Goal: Transaction & Acquisition: Purchase product/service

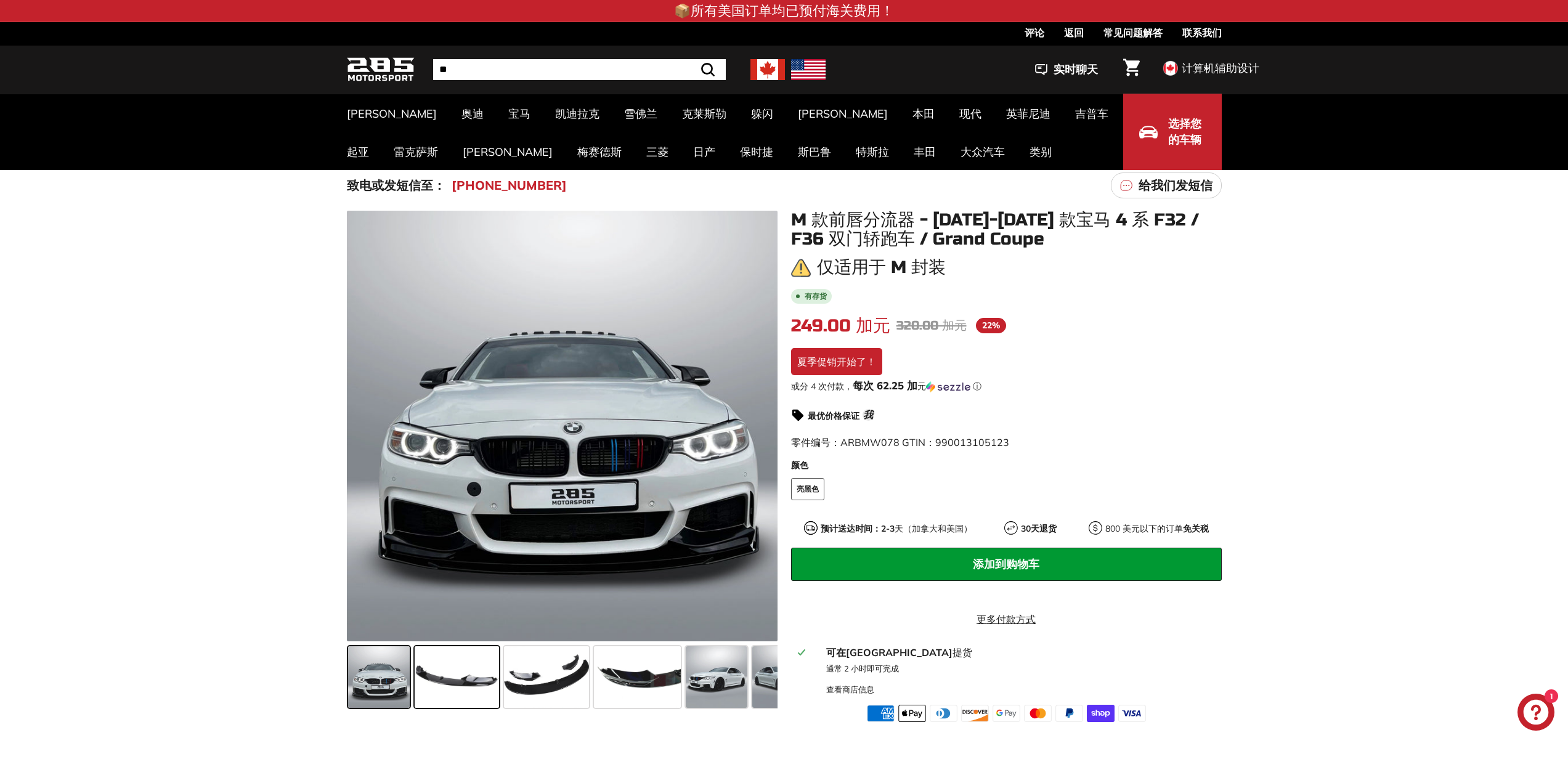
click at [490, 675] on span at bounding box center [456, 677] width 84 height 61
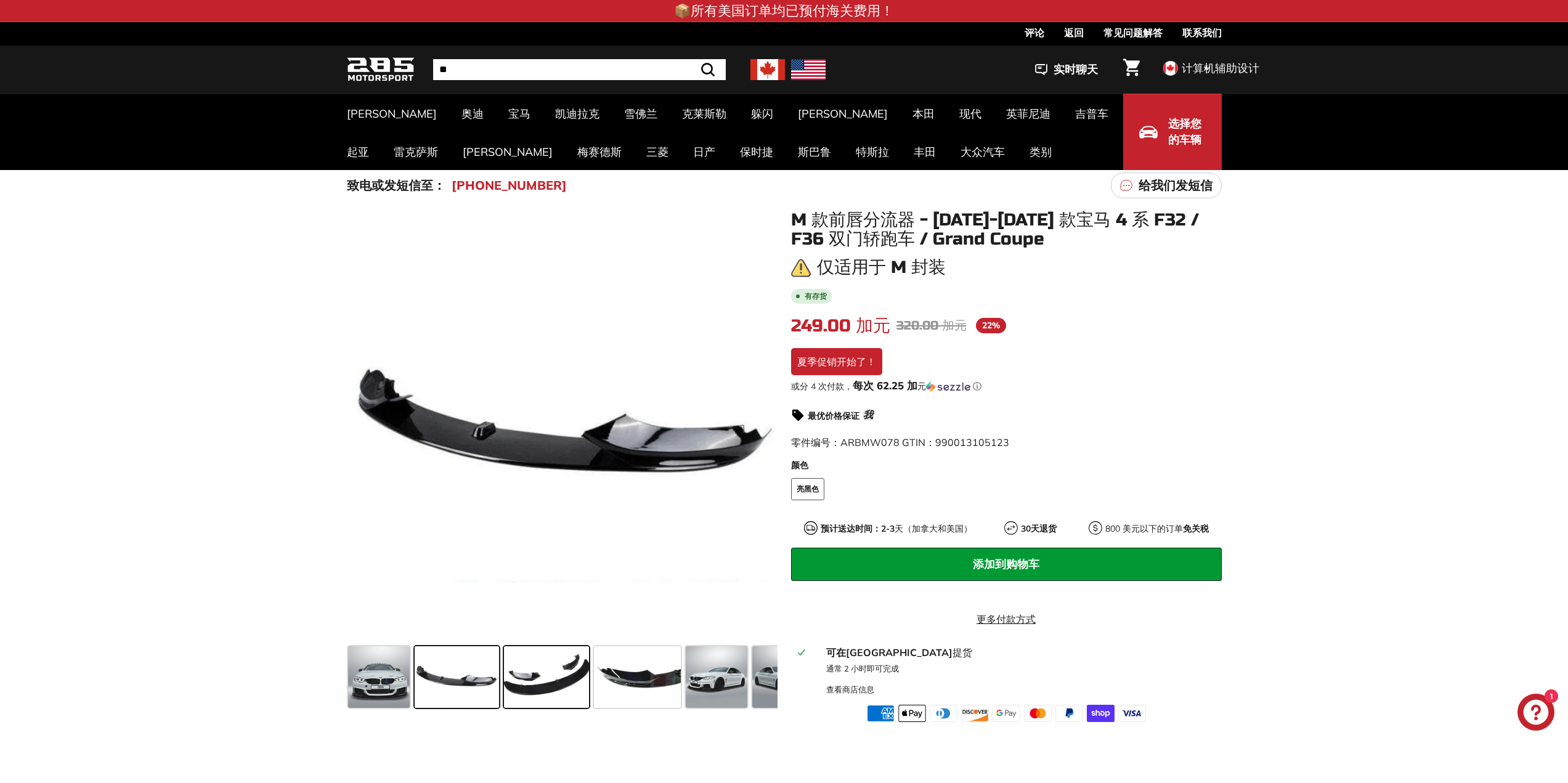
click at [537, 678] on span at bounding box center [547, 677] width 85 height 61
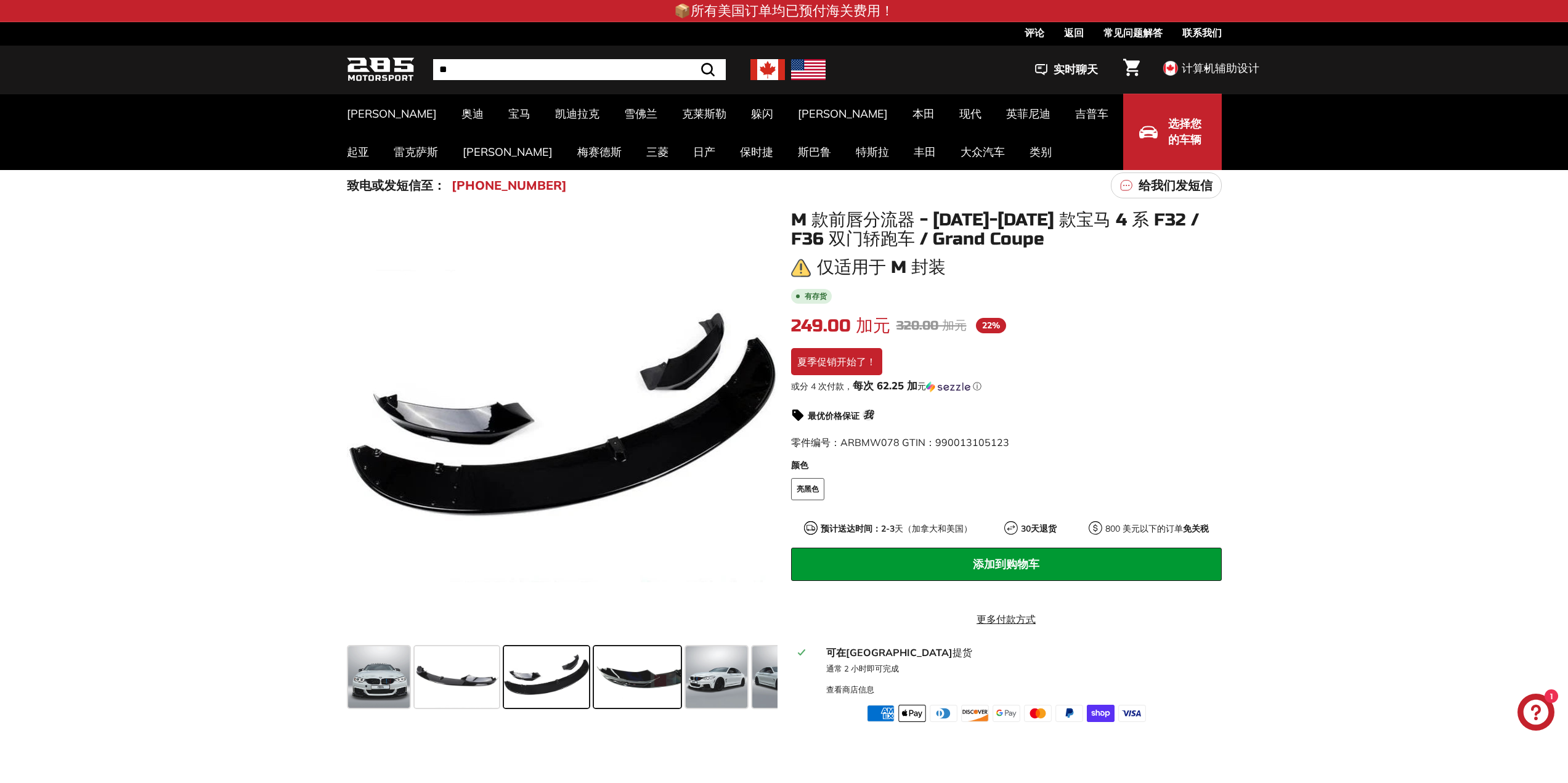
click at [613, 685] on span at bounding box center [637, 677] width 87 height 61
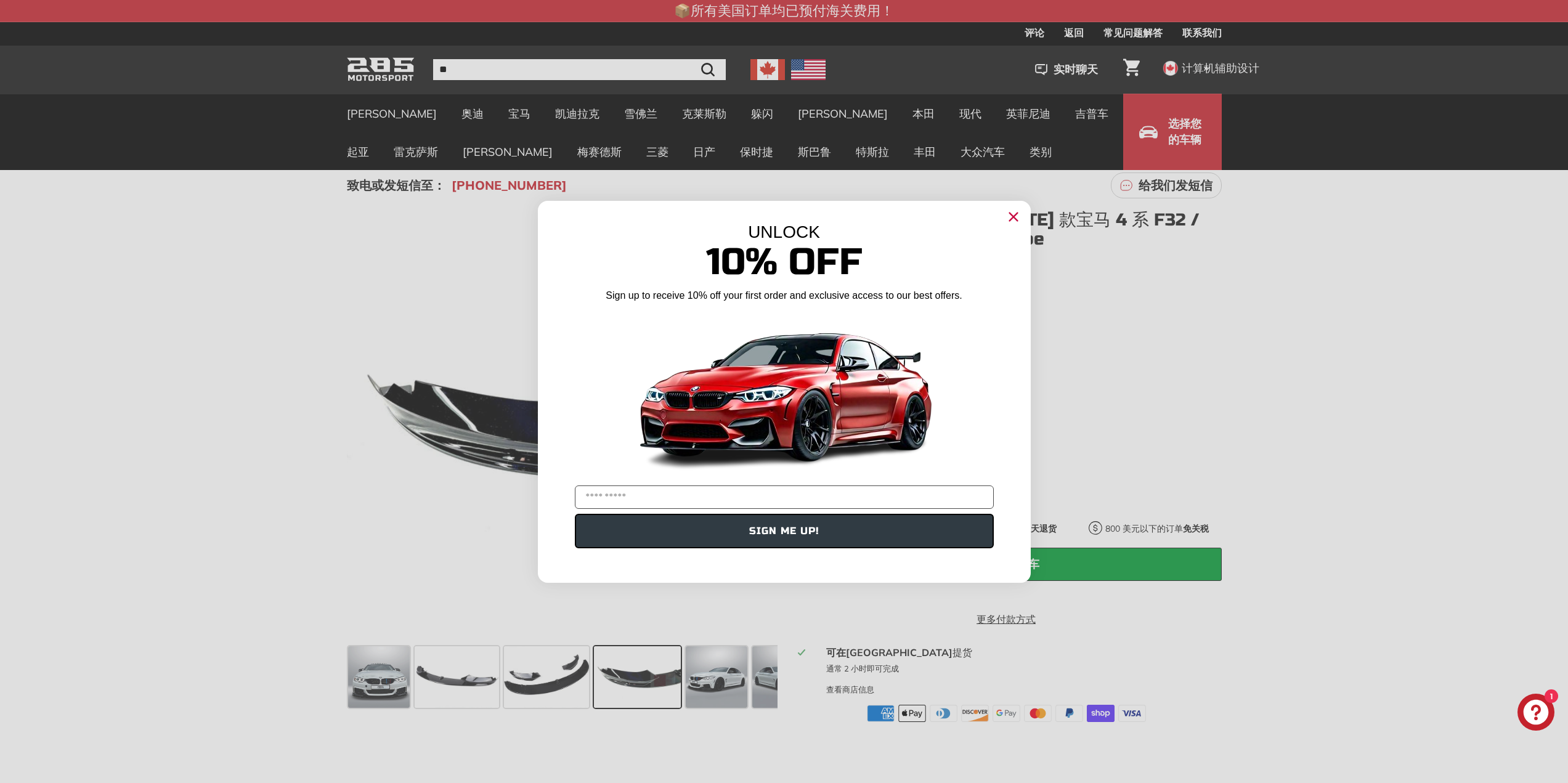
click at [706, 685] on div "Close dialog UNLOCK 10% Off Sign up to receive 10% off your first order and exc…" at bounding box center [784, 392] width 1568 height 783
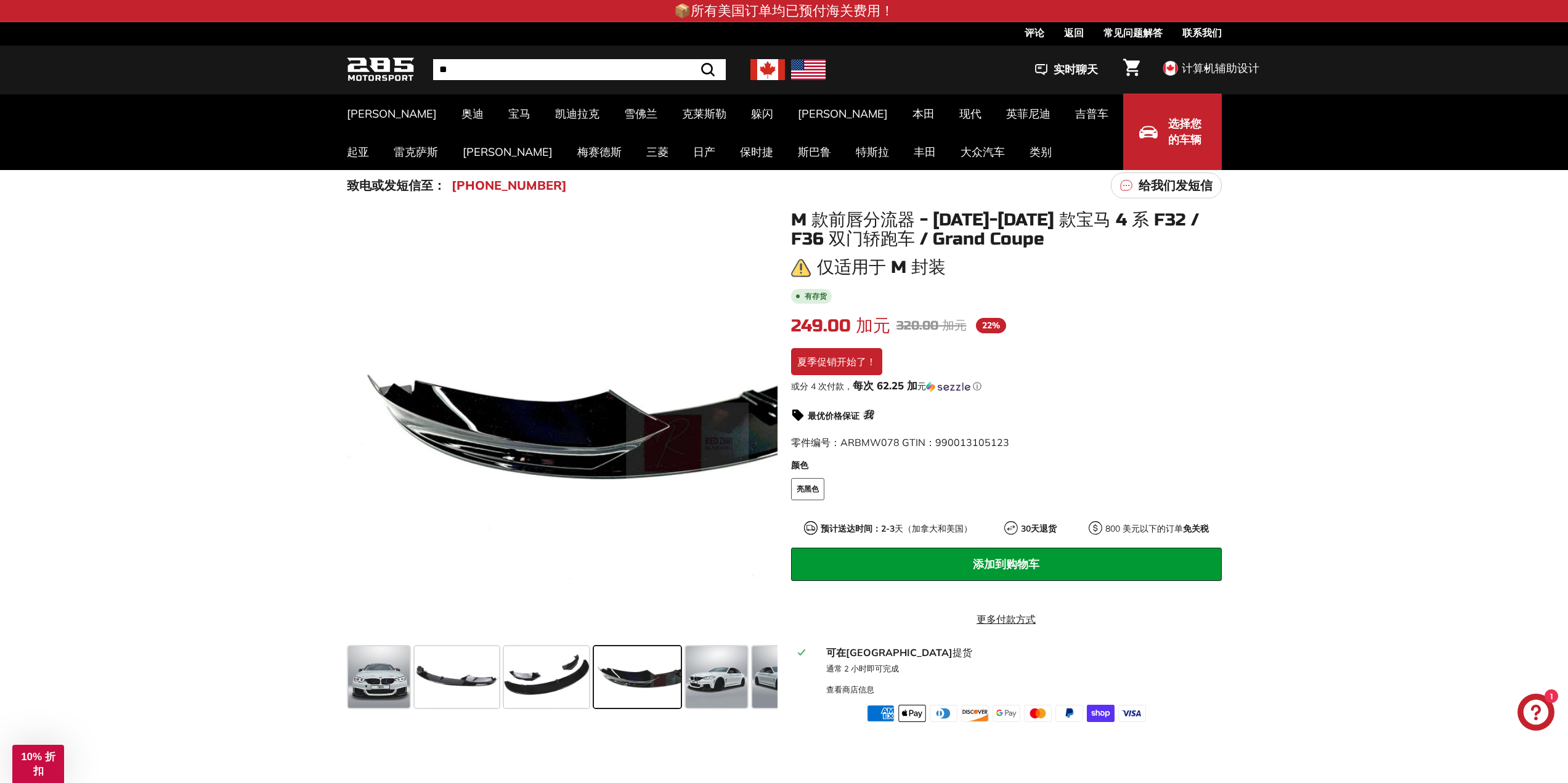
click at [768, 684] on span at bounding box center [783, 677] width 61 height 61
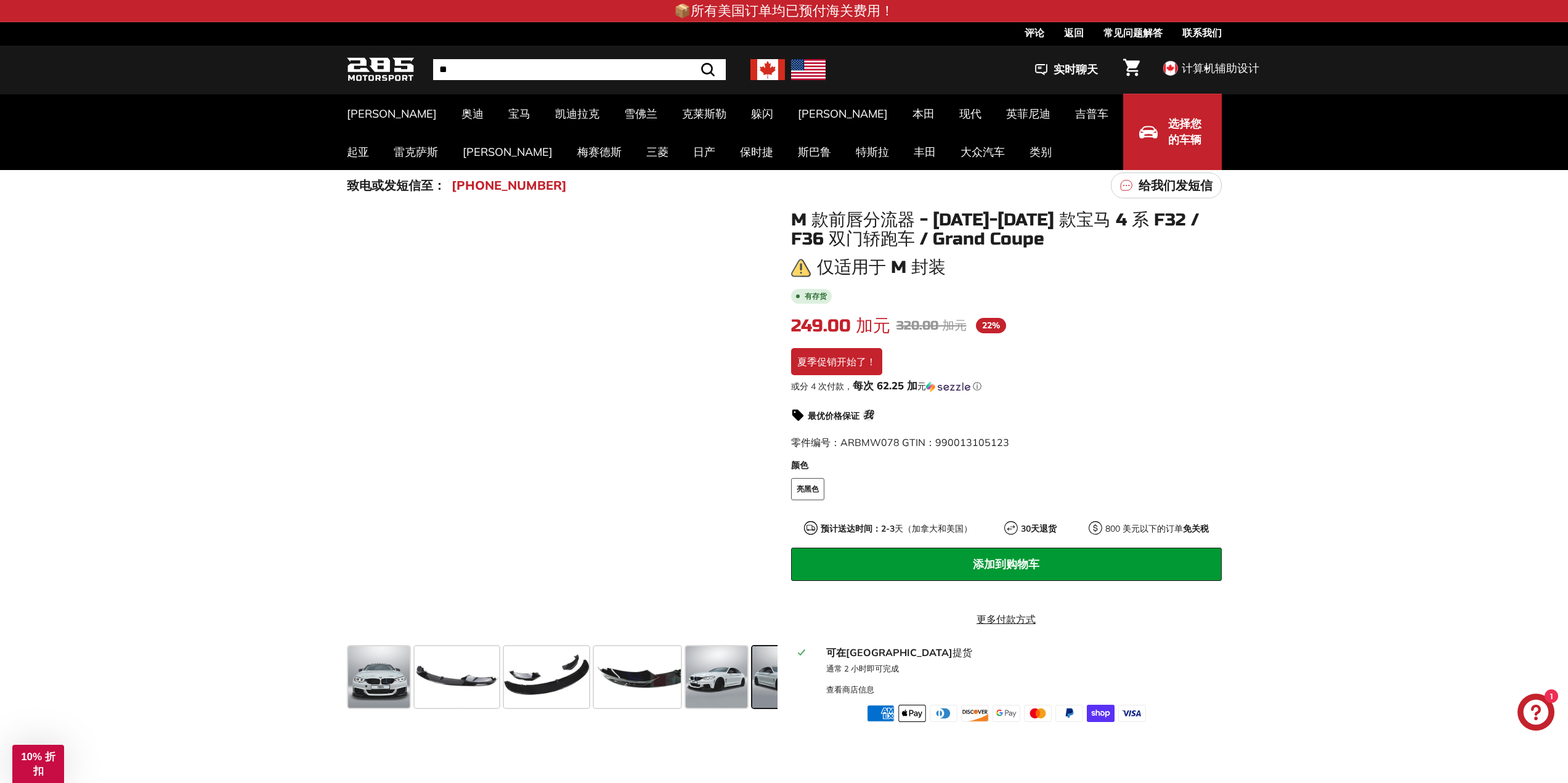
scroll to position [0, 105]
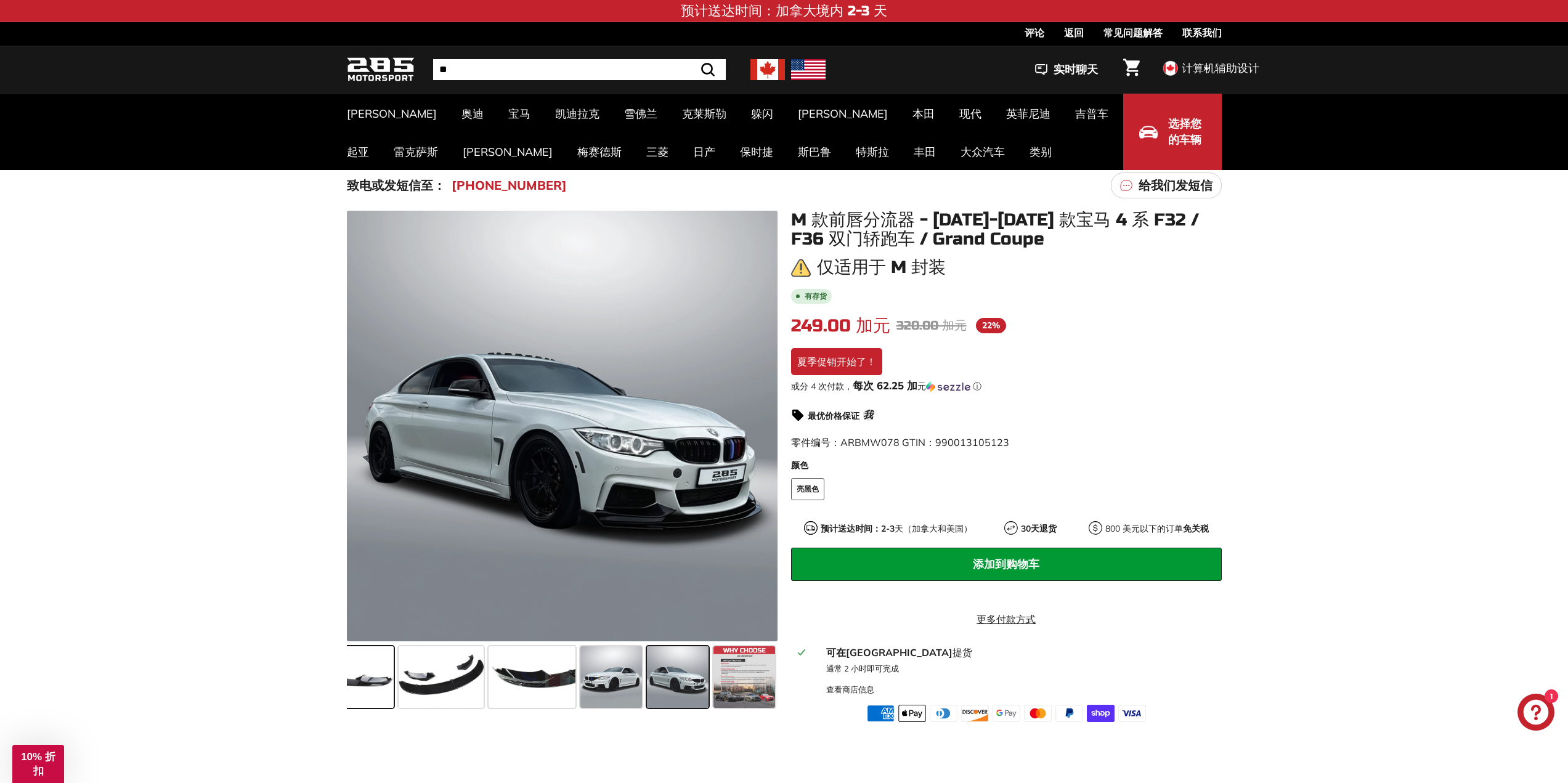
click at [374, 678] on span at bounding box center [351, 677] width 84 height 61
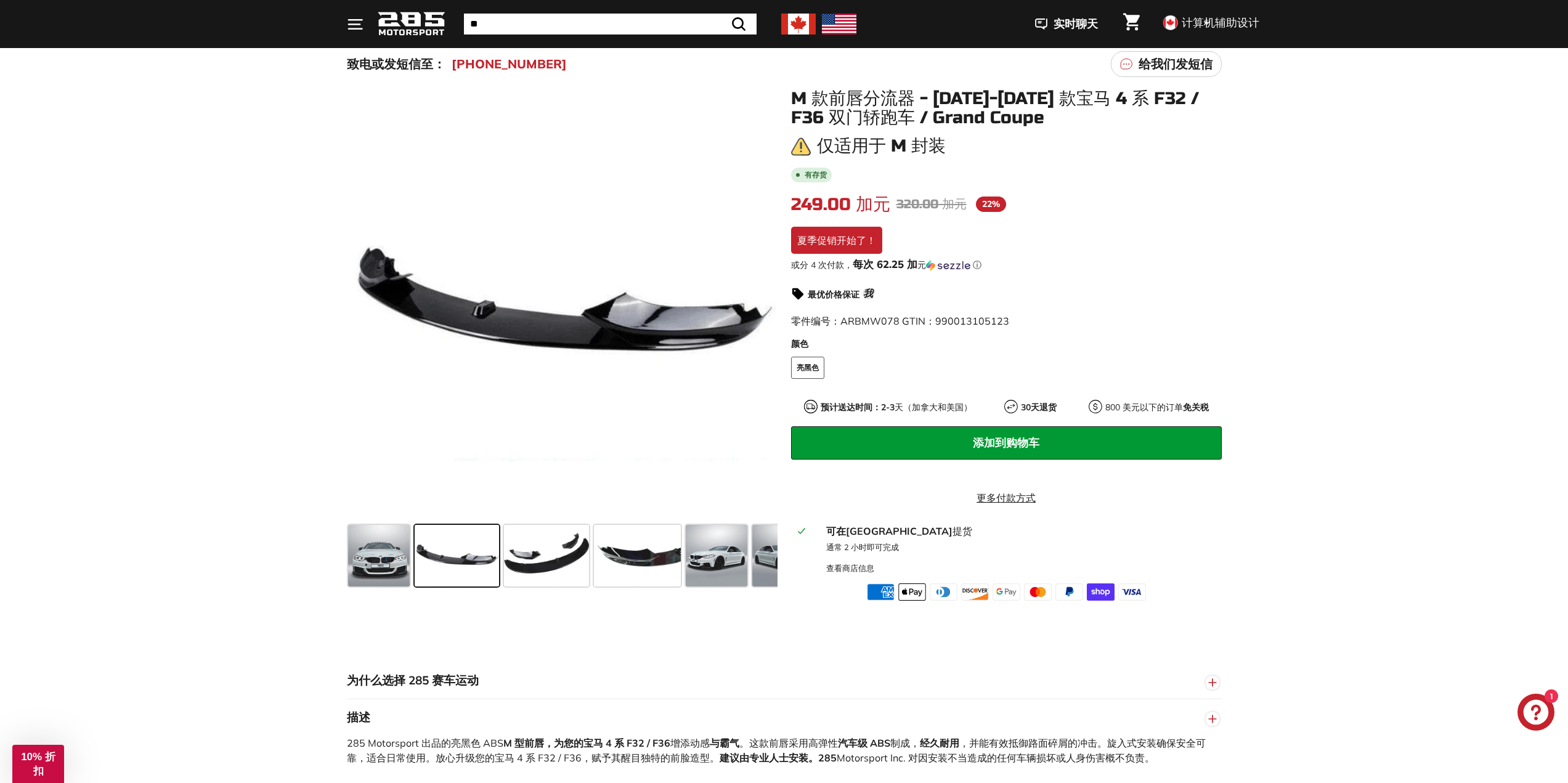
scroll to position [112, 0]
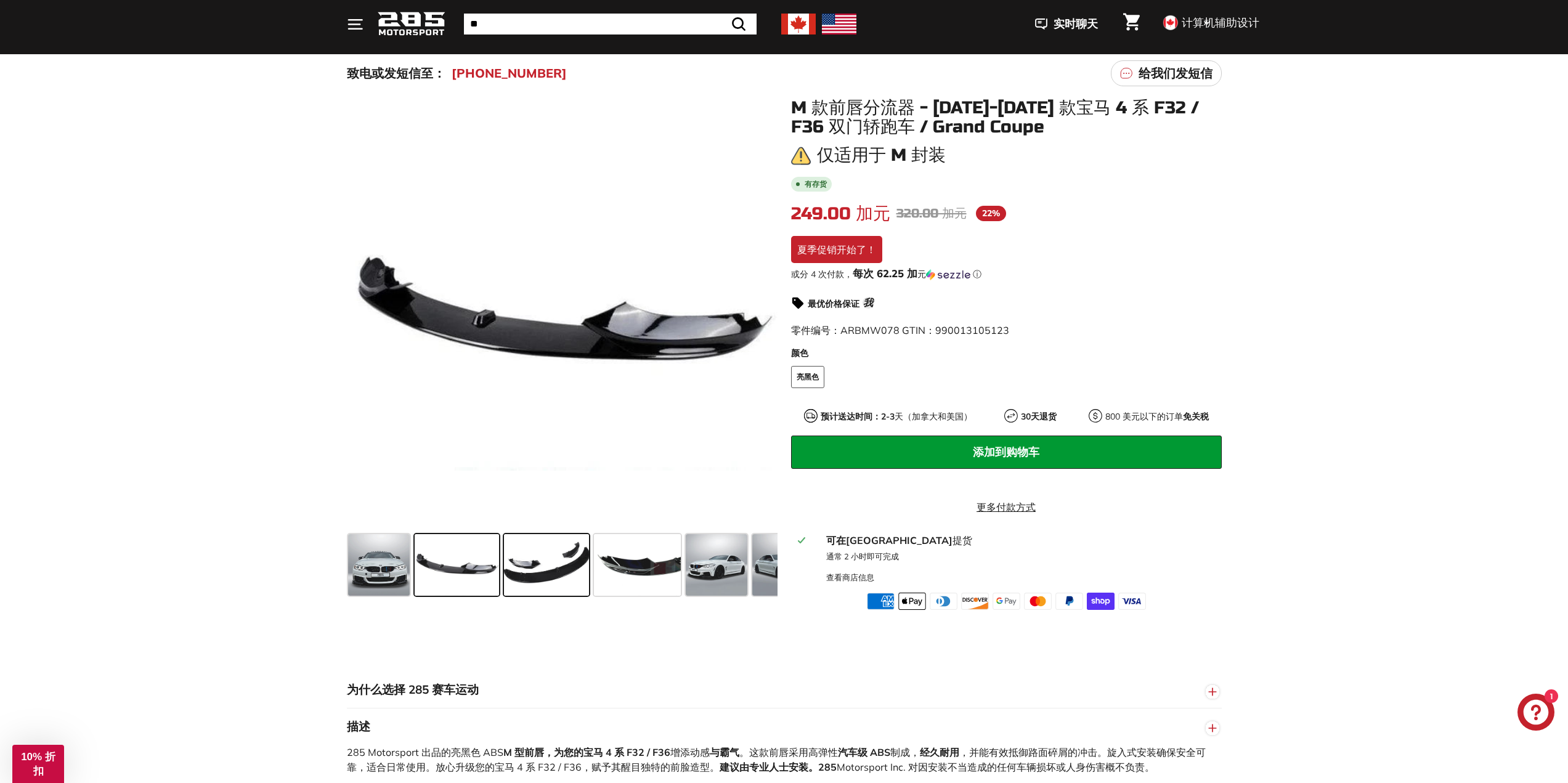
click at [542, 574] on span at bounding box center [547, 565] width 85 height 61
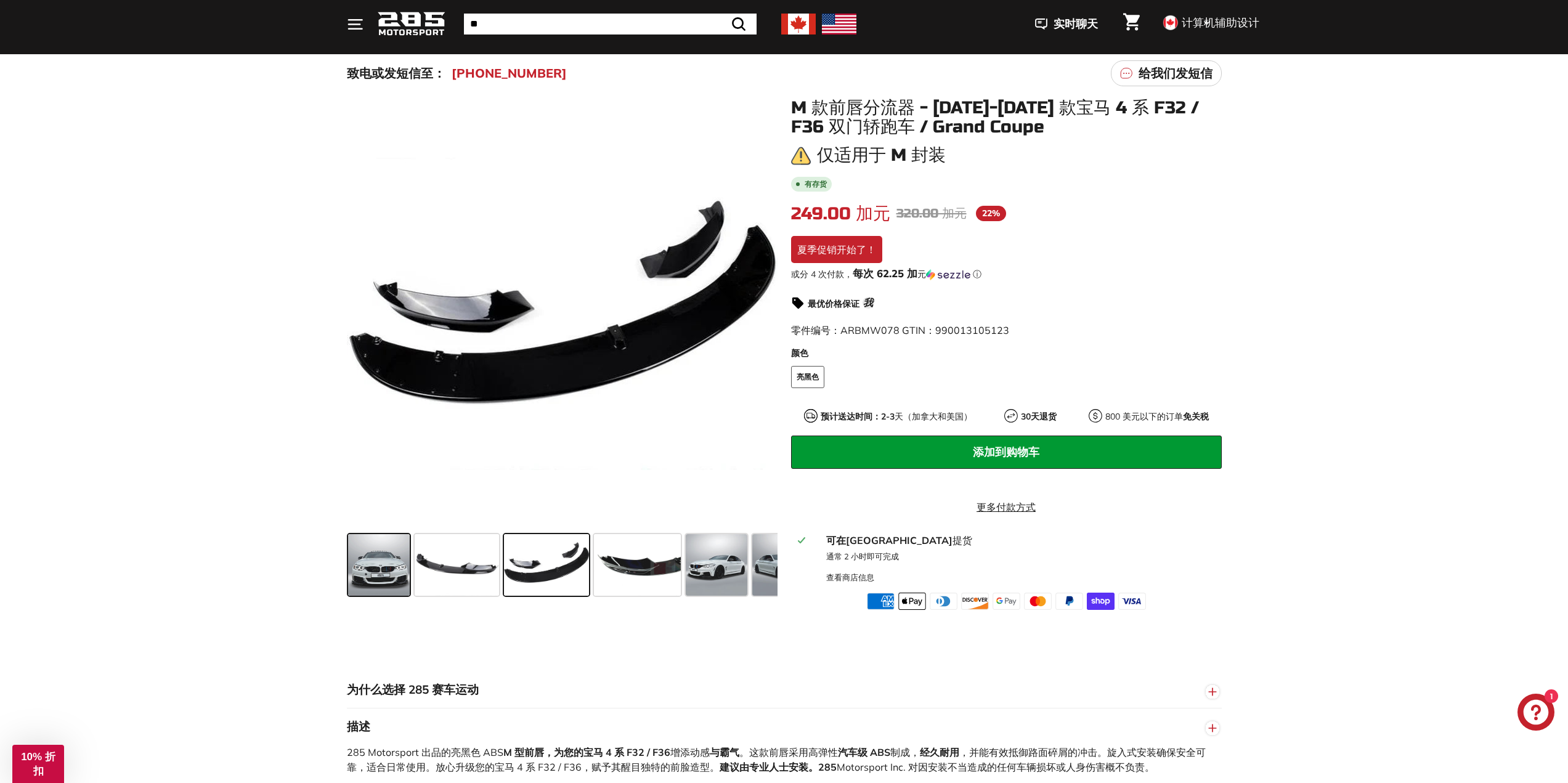
click at [396, 575] on span at bounding box center [379, 565] width 61 height 61
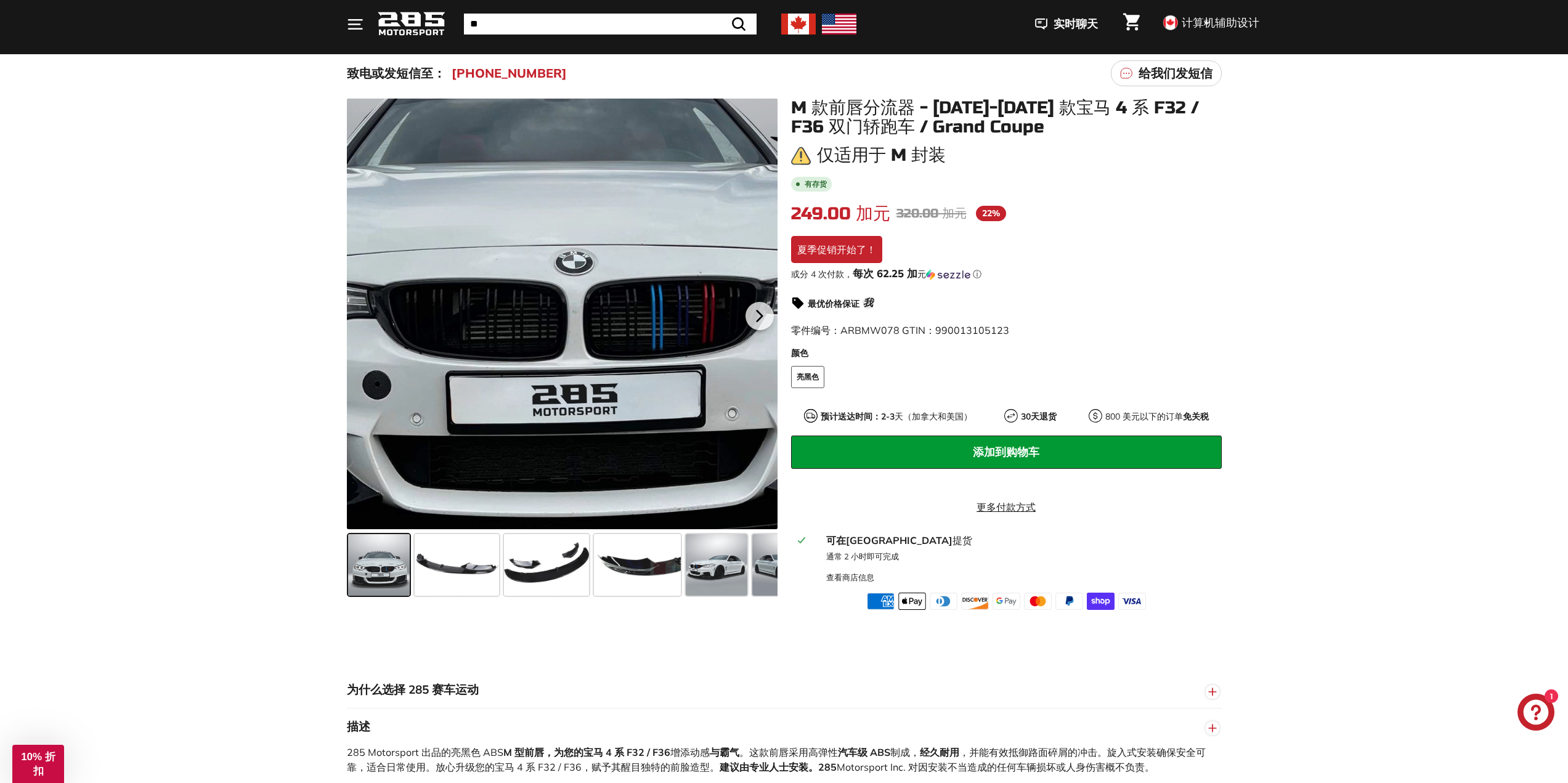
click at [571, 369] on div at bounding box center [562, 314] width 431 height 431
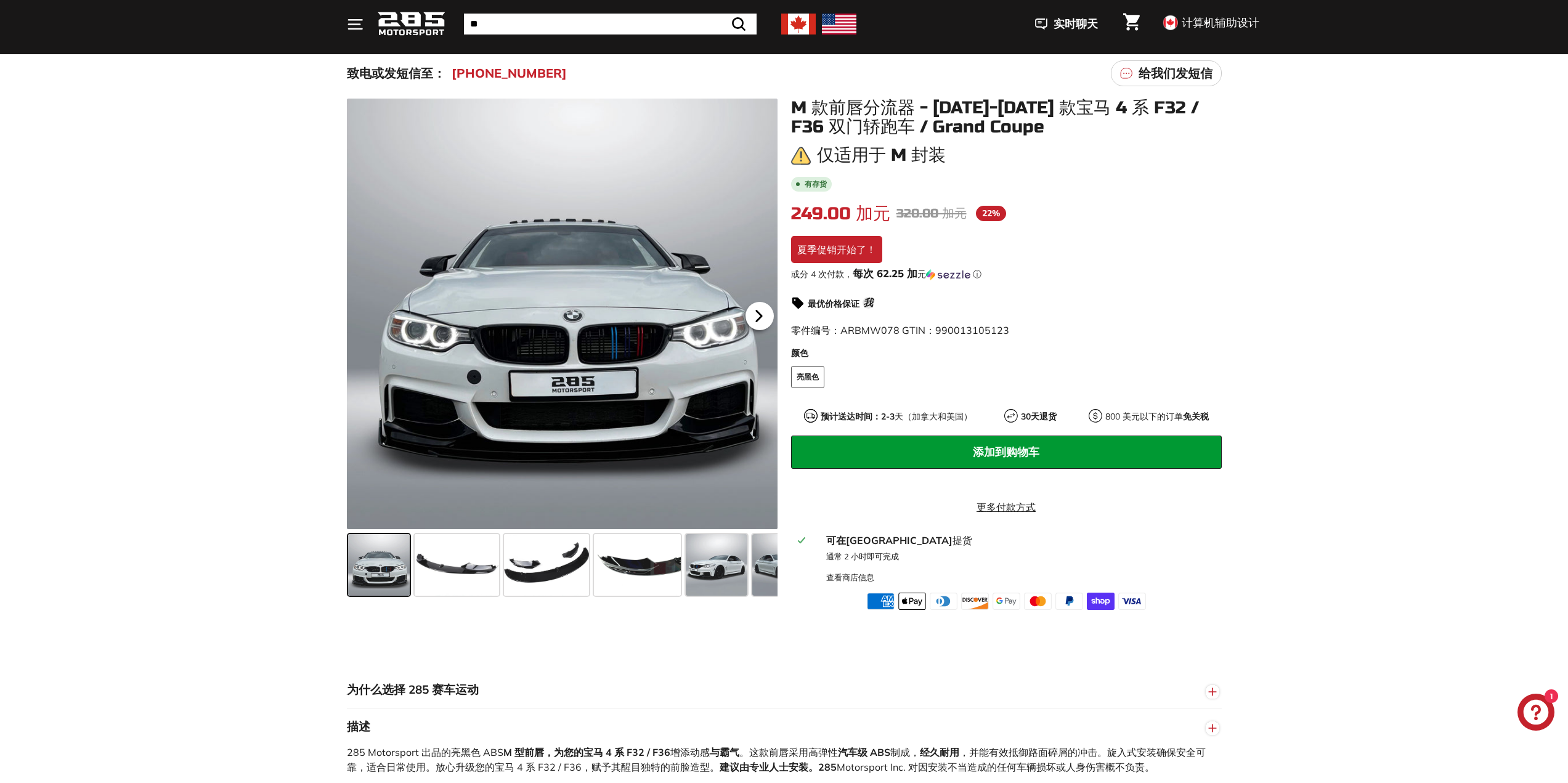
click at [749, 315] on icon at bounding box center [759, 316] width 28 height 28
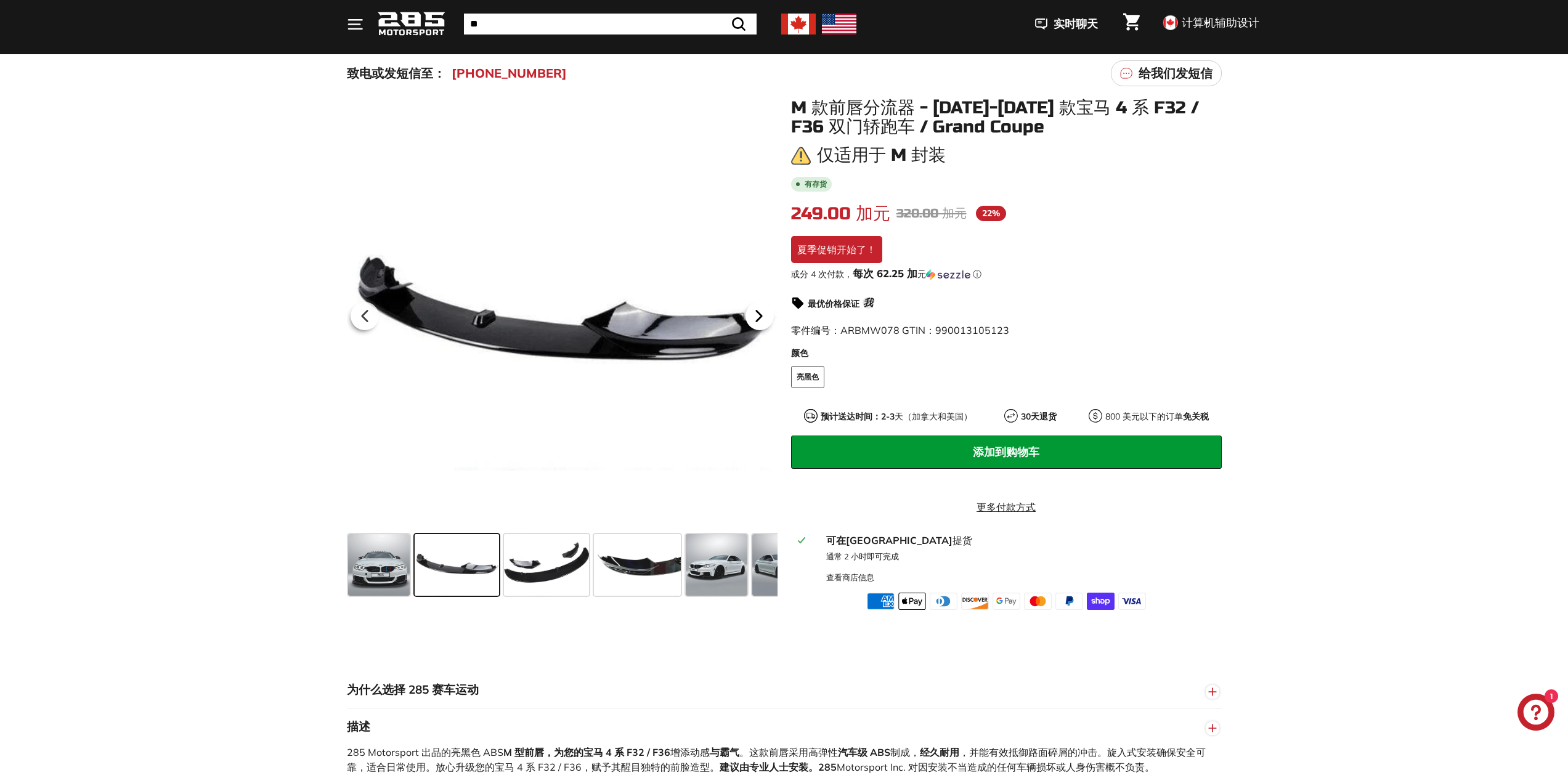
click at [750, 315] on icon at bounding box center [759, 316] width 28 height 28
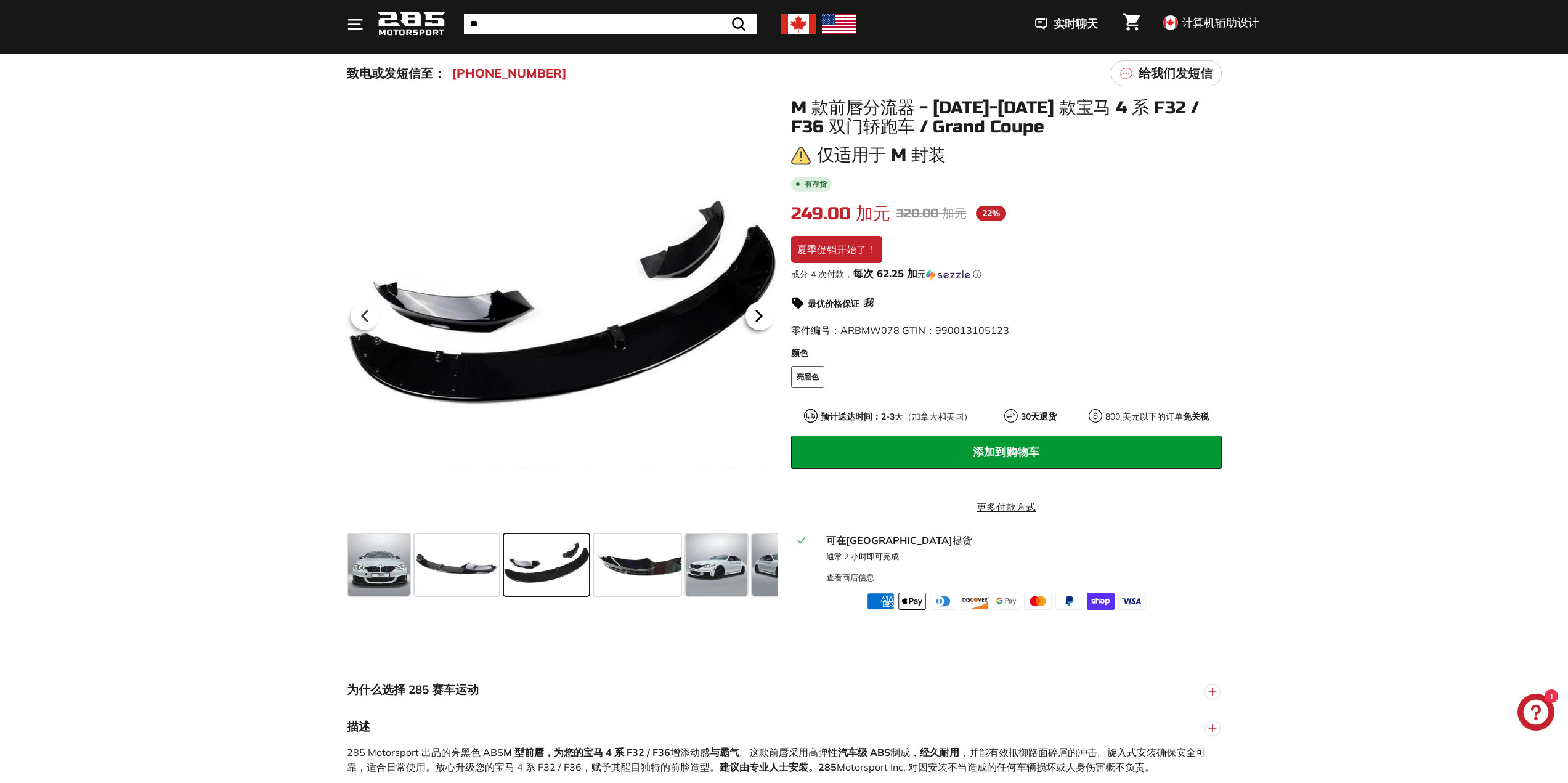
click at [750, 315] on icon at bounding box center [759, 316] width 28 height 28
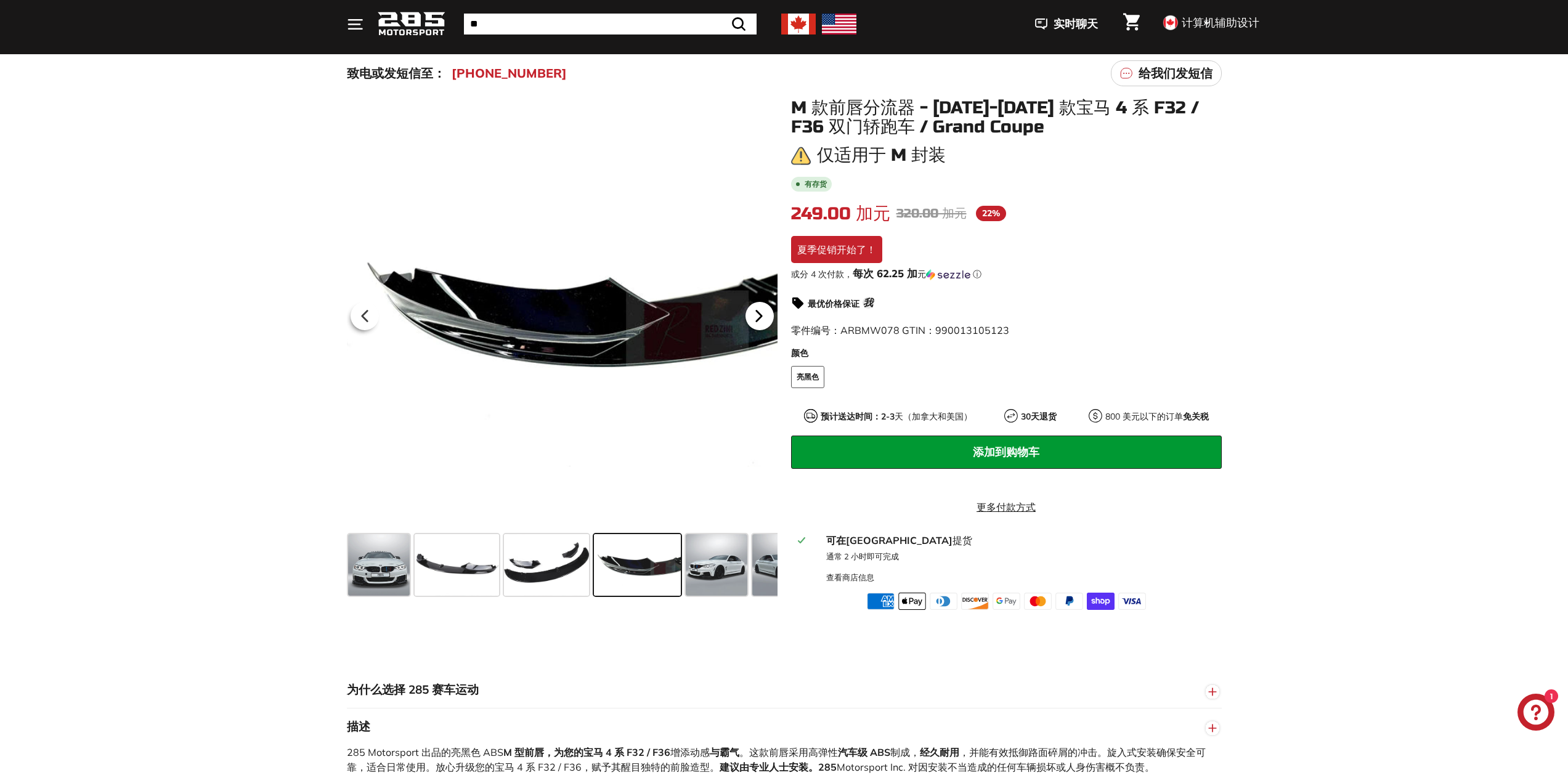
click at [750, 315] on icon at bounding box center [759, 316] width 28 height 28
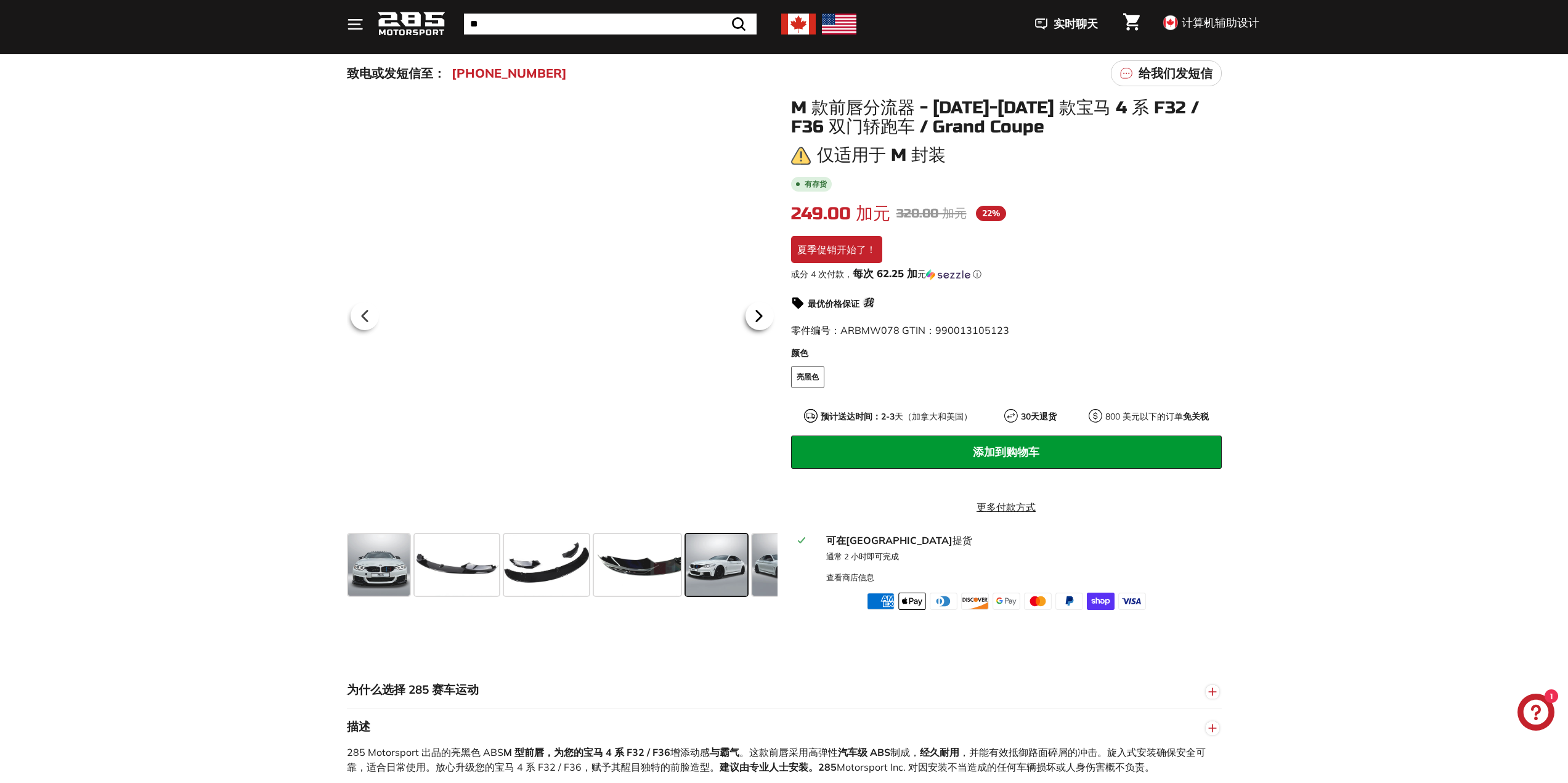
click at [750, 315] on icon at bounding box center [759, 316] width 28 height 28
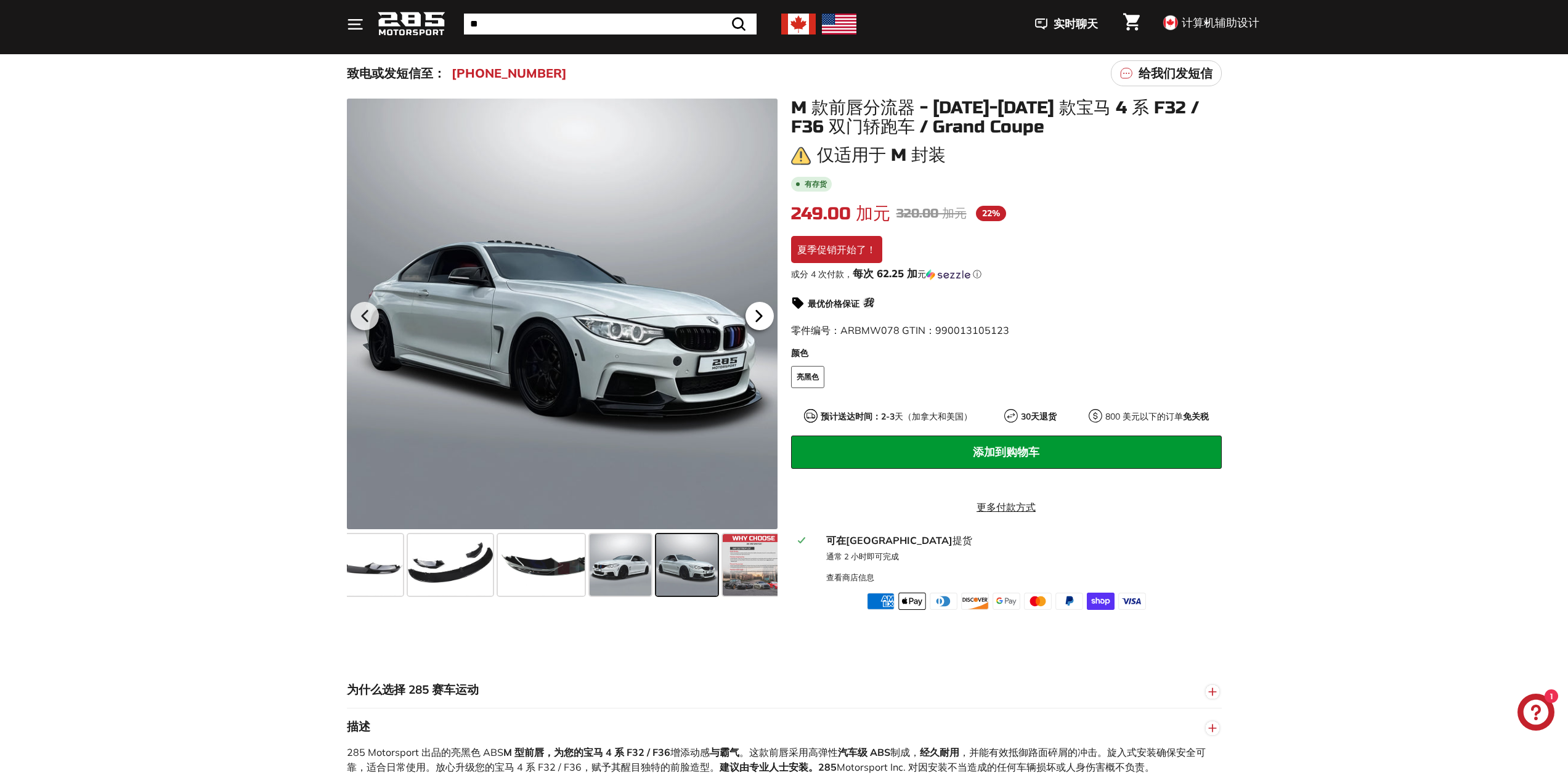
click at [750, 315] on icon at bounding box center [759, 316] width 28 height 28
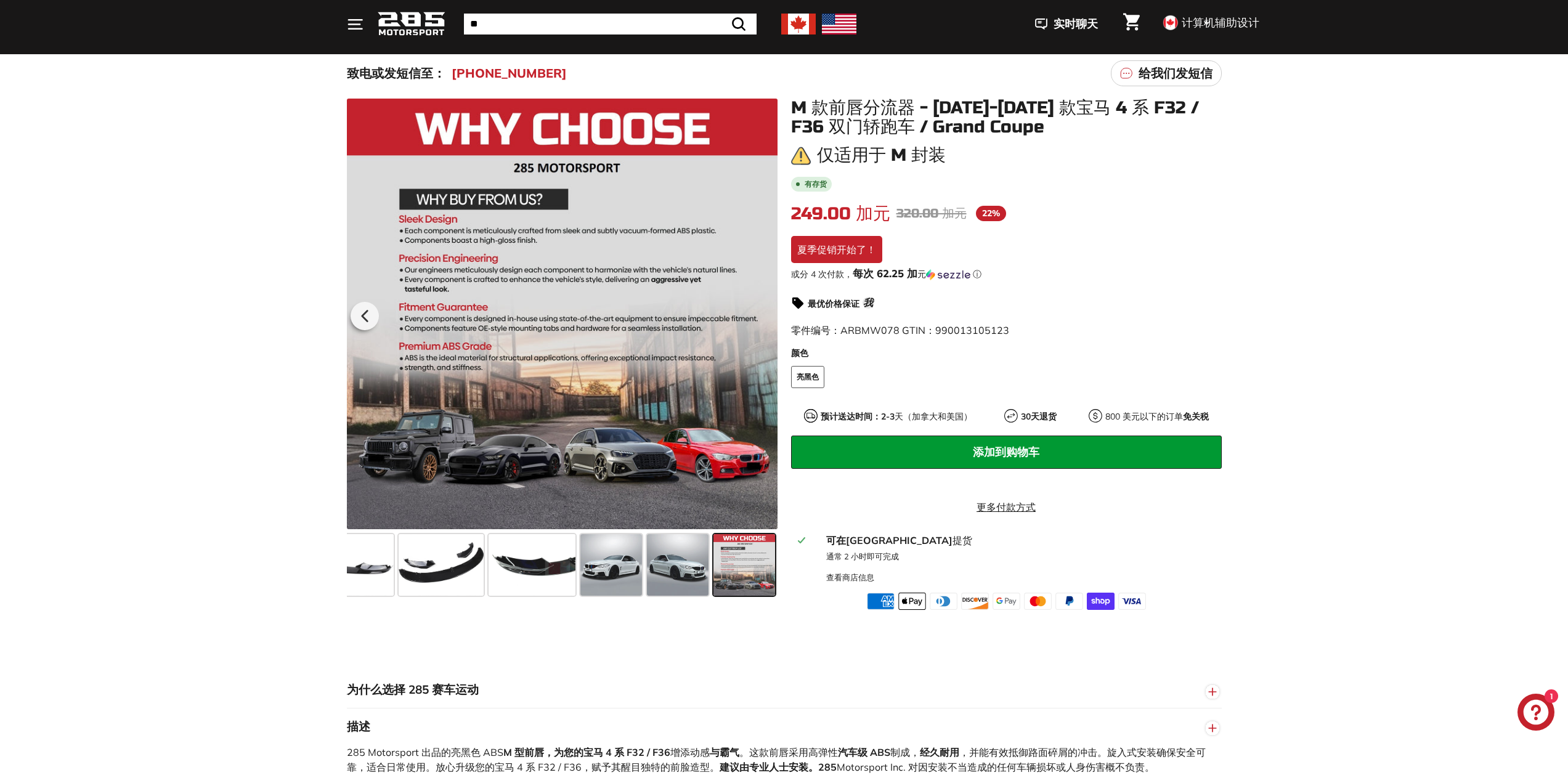
click at [750, 315] on div at bounding box center [562, 314] width 431 height 431
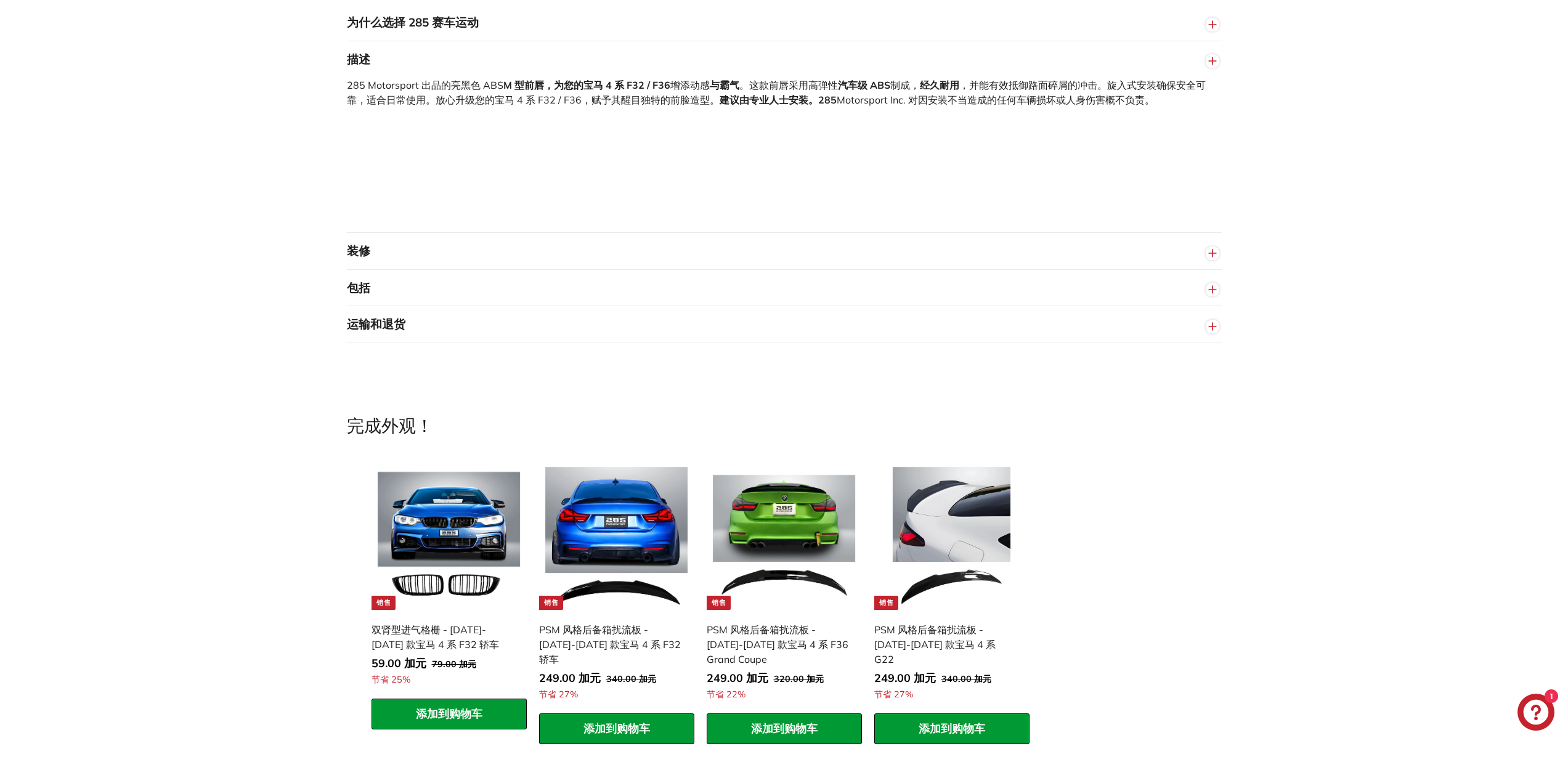
scroll to position [767, 0]
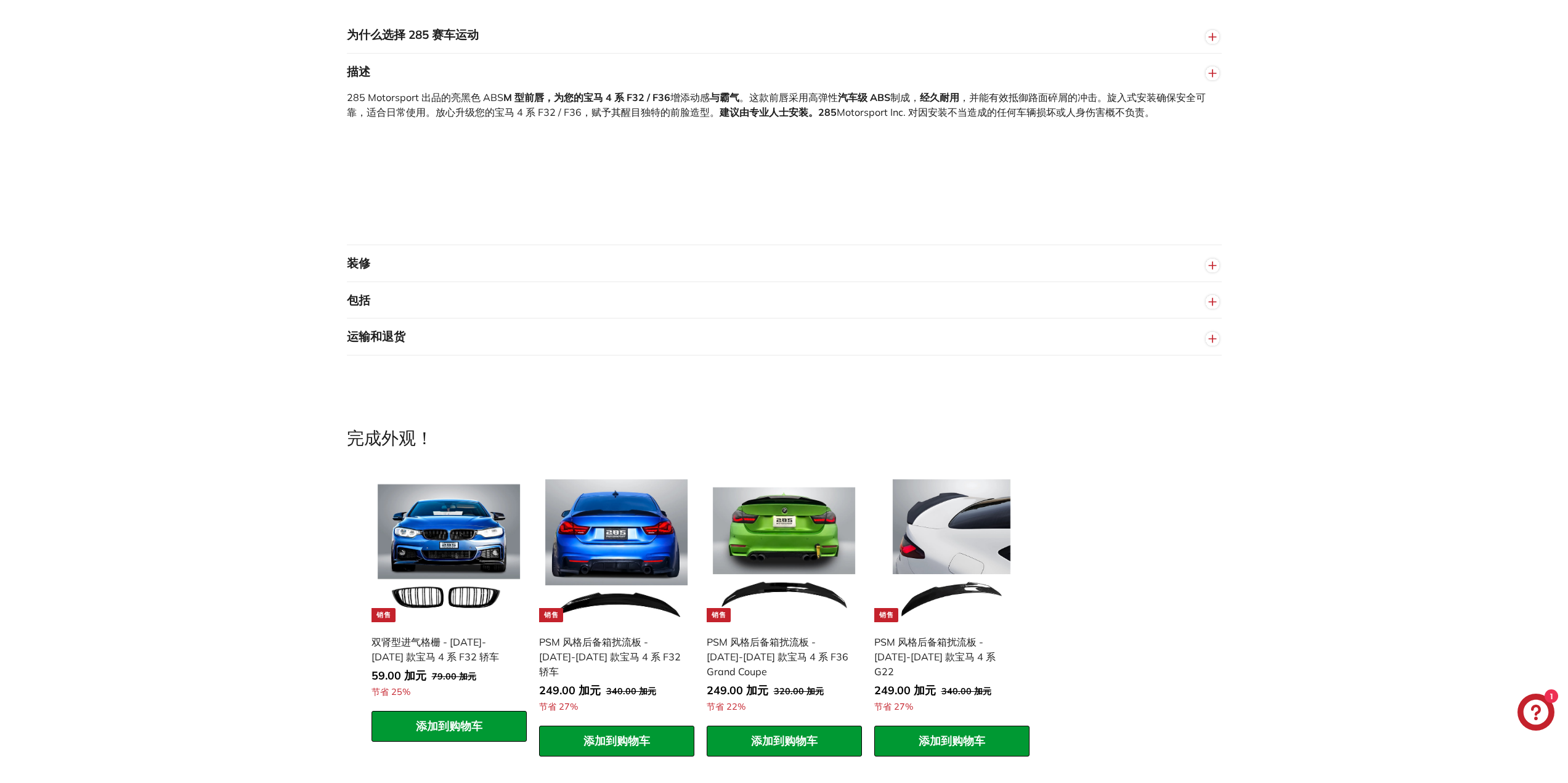
click at [589, 312] on button "包括" at bounding box center [784, 300] width 875 height 37
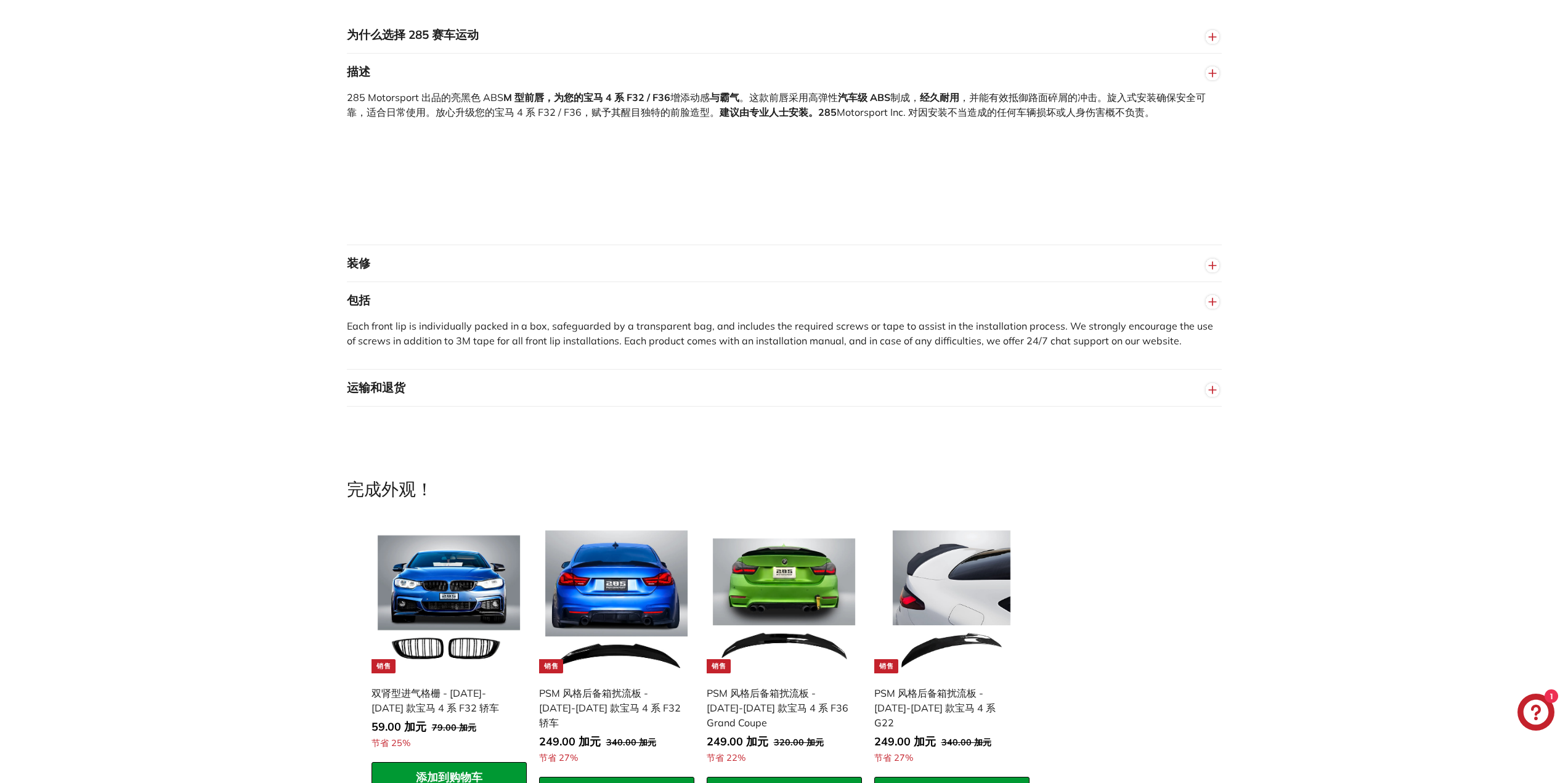
click at [604, 269] on button "装修" at bounding box center [784, 263] width 875 height 37
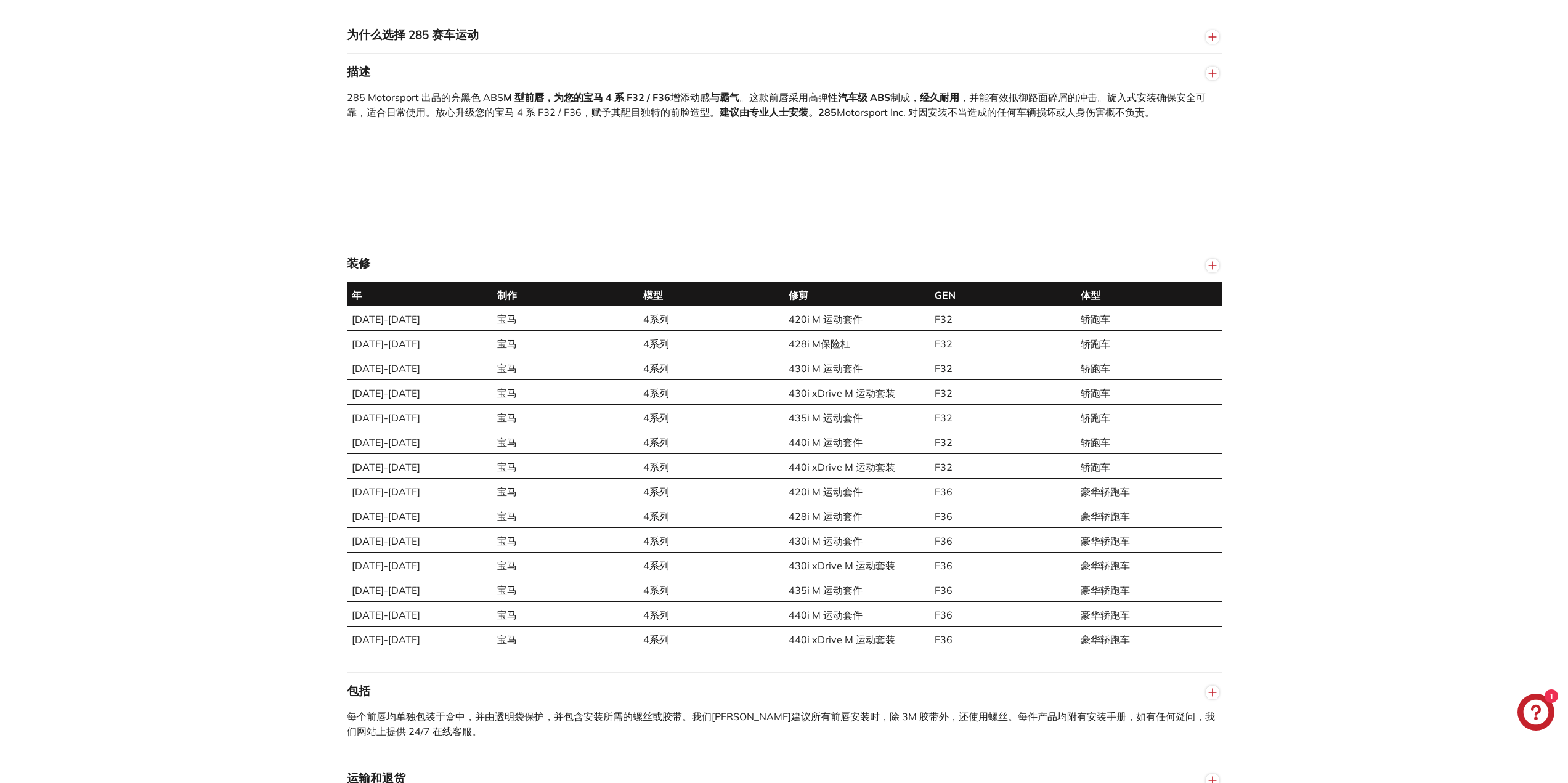
drag, startPoint x: 1431, startPoint y: 350, endPoint x: 1410, endPoint y: 558, distance: 209.1
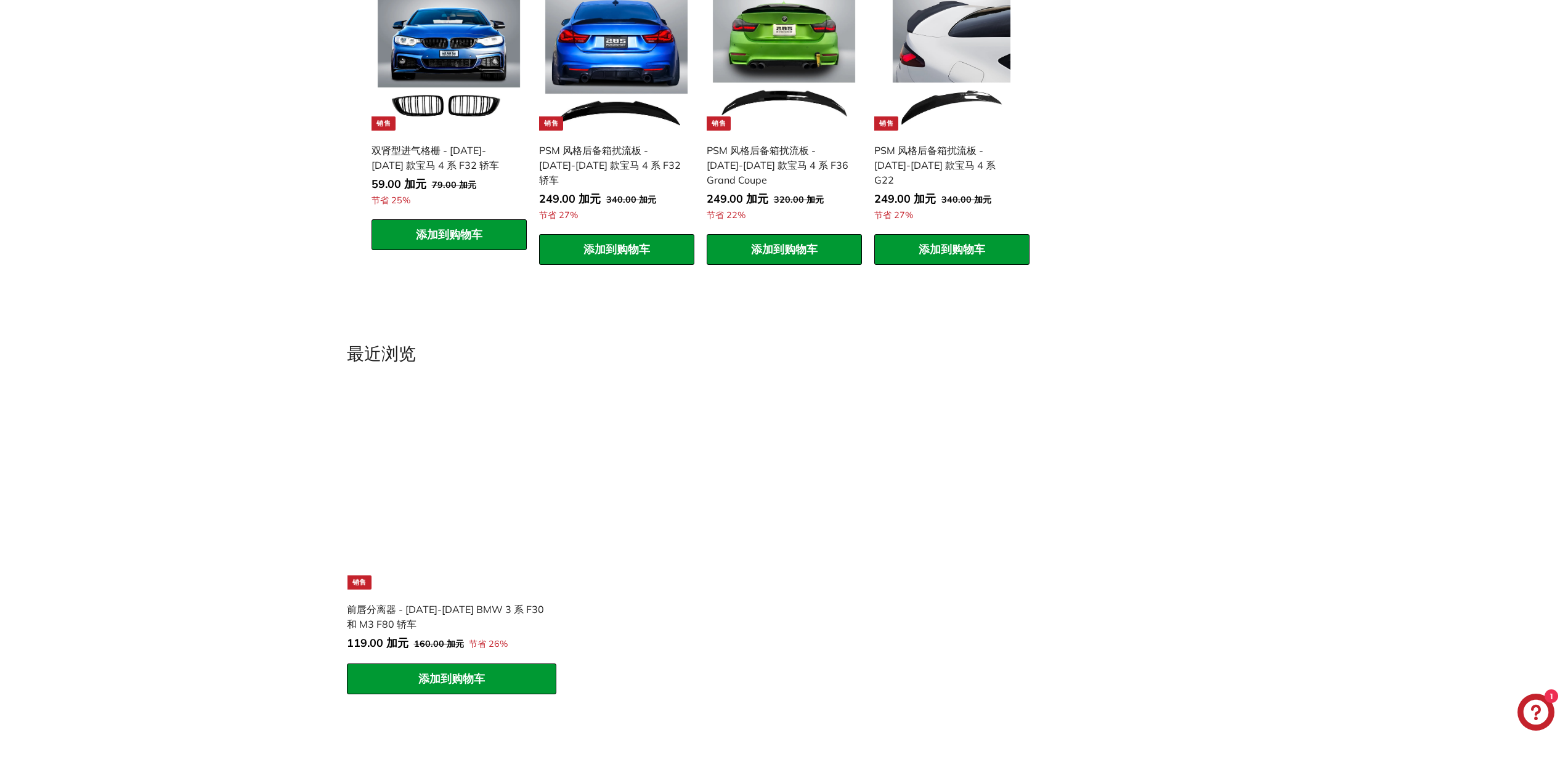
drag, startPoint x: 1354, startPoint y: 418, endPoint x: 1344, endPoint y: 304, distance: 114.4
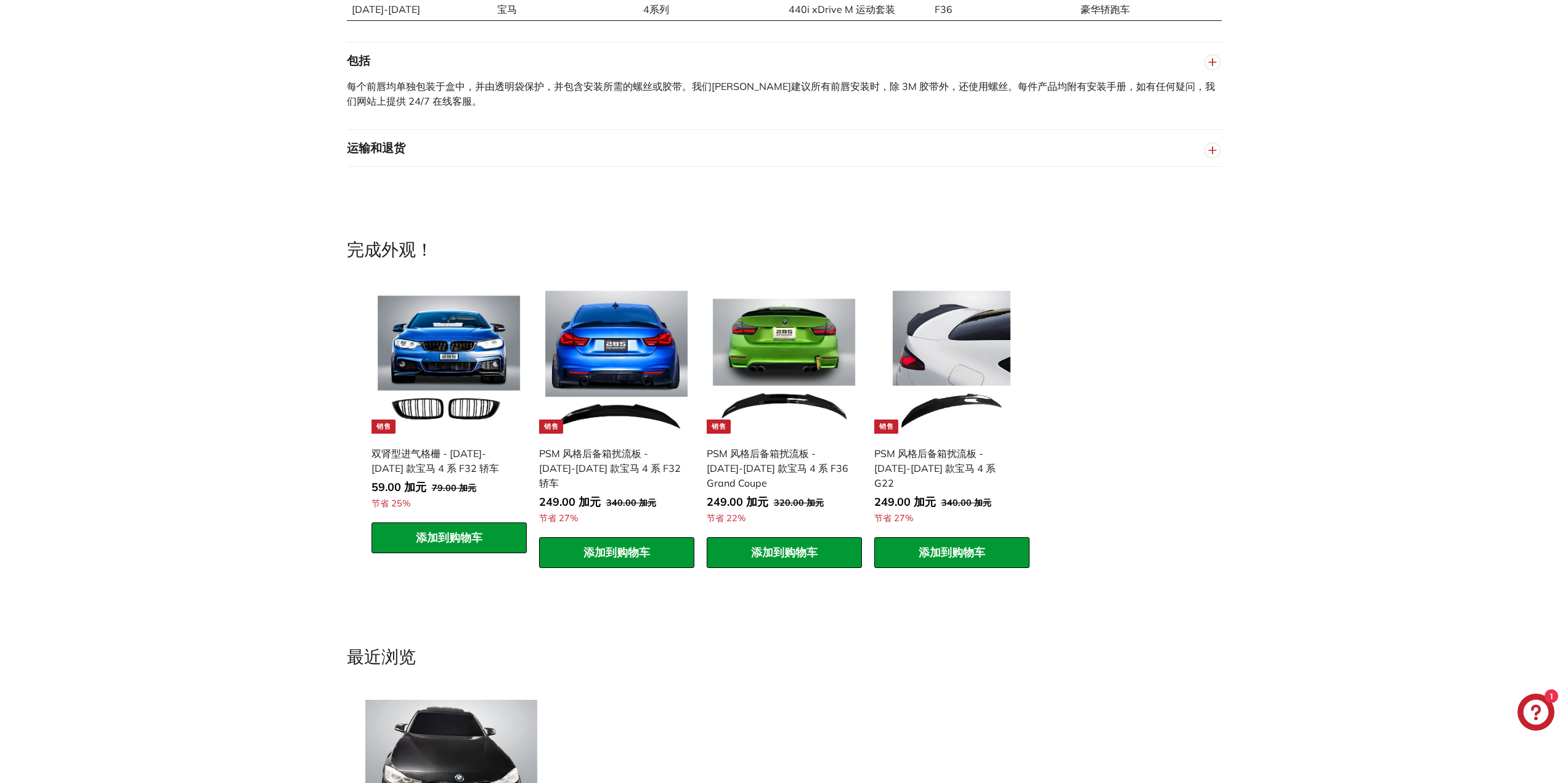
scroll to position [0, 0]
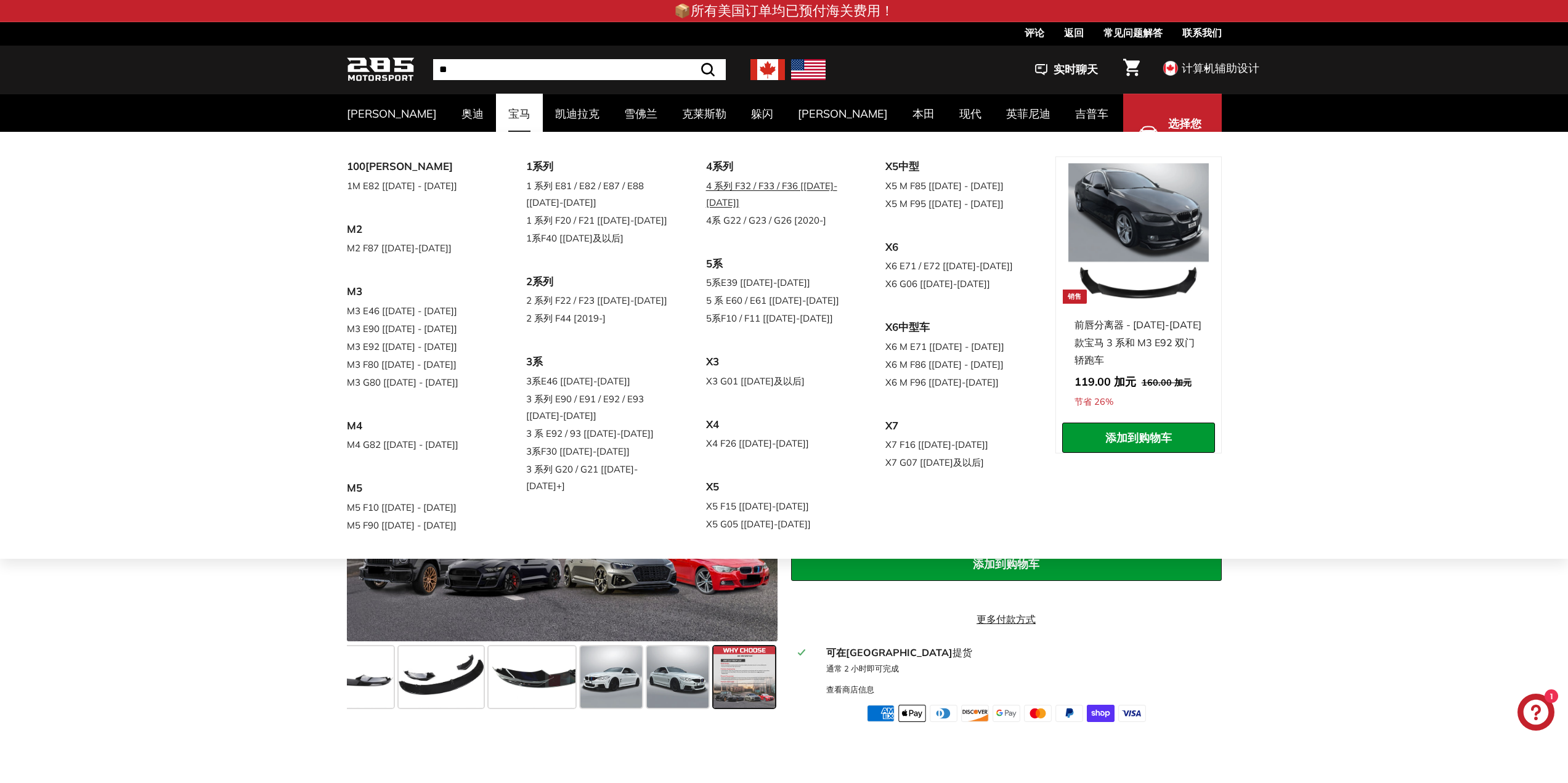
click at [761, 188] on font "4 系列 F32 / F33 / F36 [[DATE]-[DATE]]" at bounding box center [772, 194] width 131 height 28
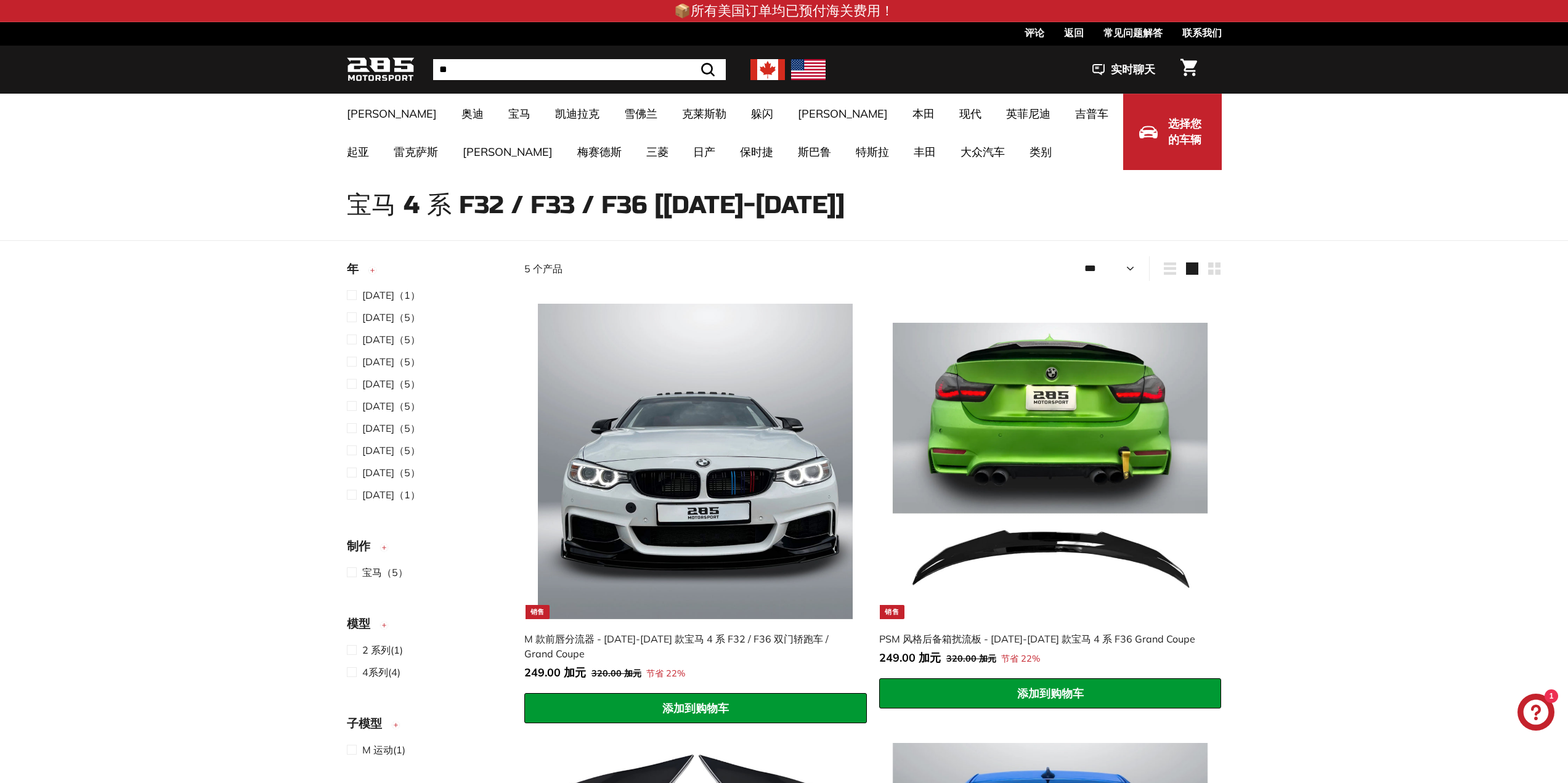
select select "**********"
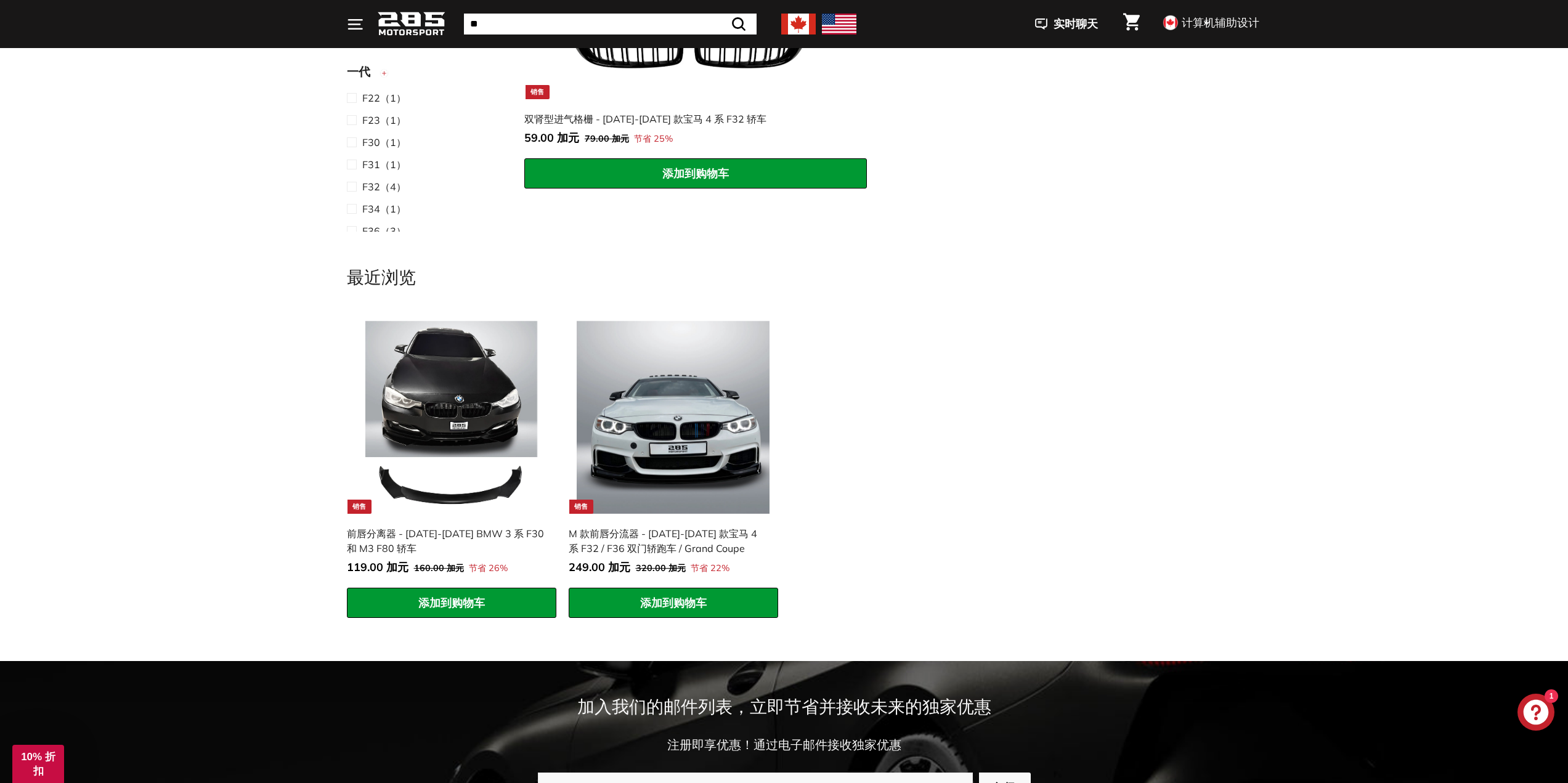
scroll to position [750, 0]
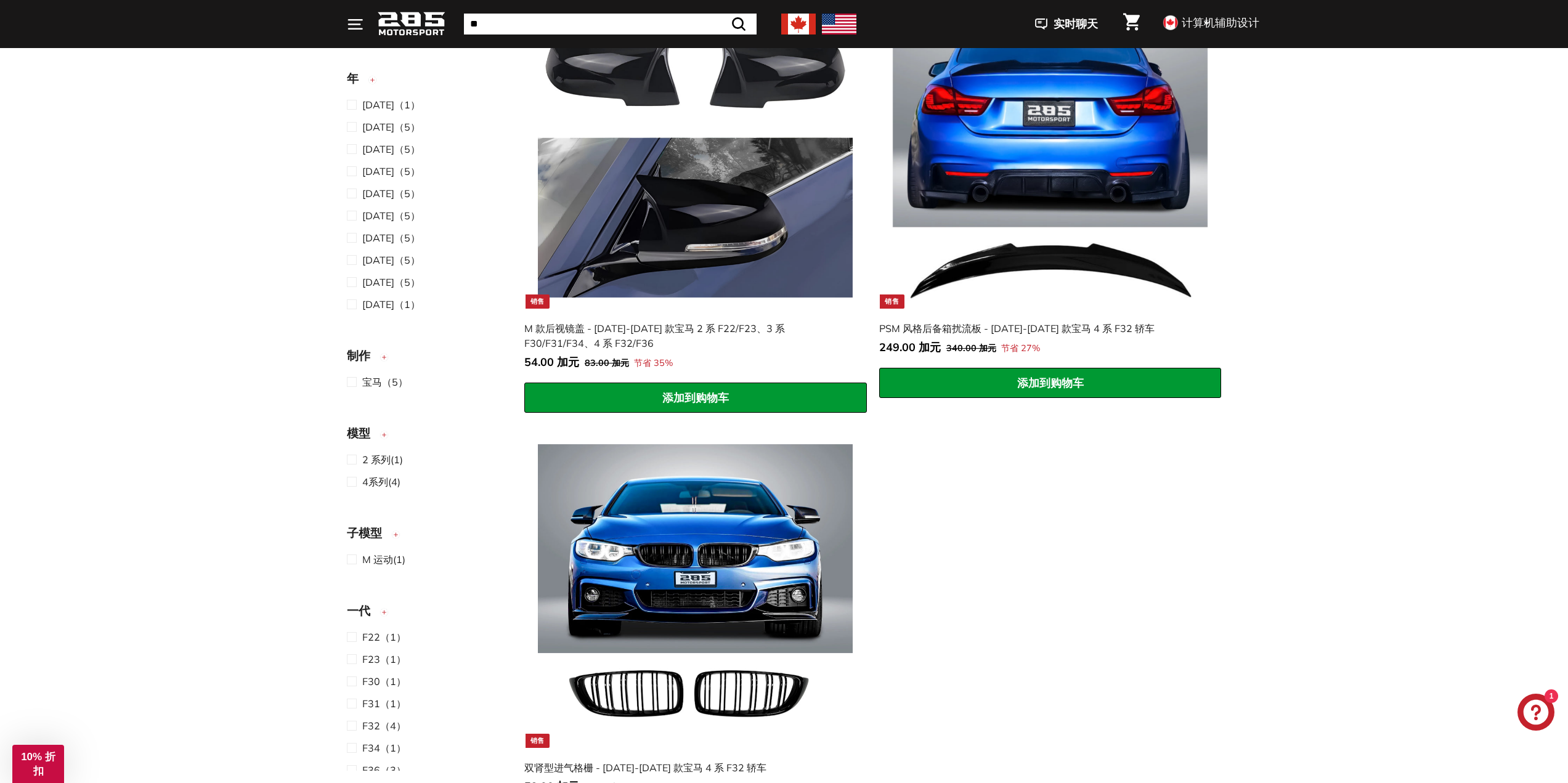
drag, startPoint x: 1577, startPoint y: 132, endPoint x: 1537, endPoint y: 84, distance: 62.5
click at [1547, 96] on html "跳至内容 暂停幻灯片放映 播放幻灯片 📦所有美国订单均已预付海关费用！ 📦所有美国订单均已预付海关费用！ 预计送达时间：[GEOGRAPHIC_DATA] 2…" at bounding box center [784, 580] width 1568 height 2660
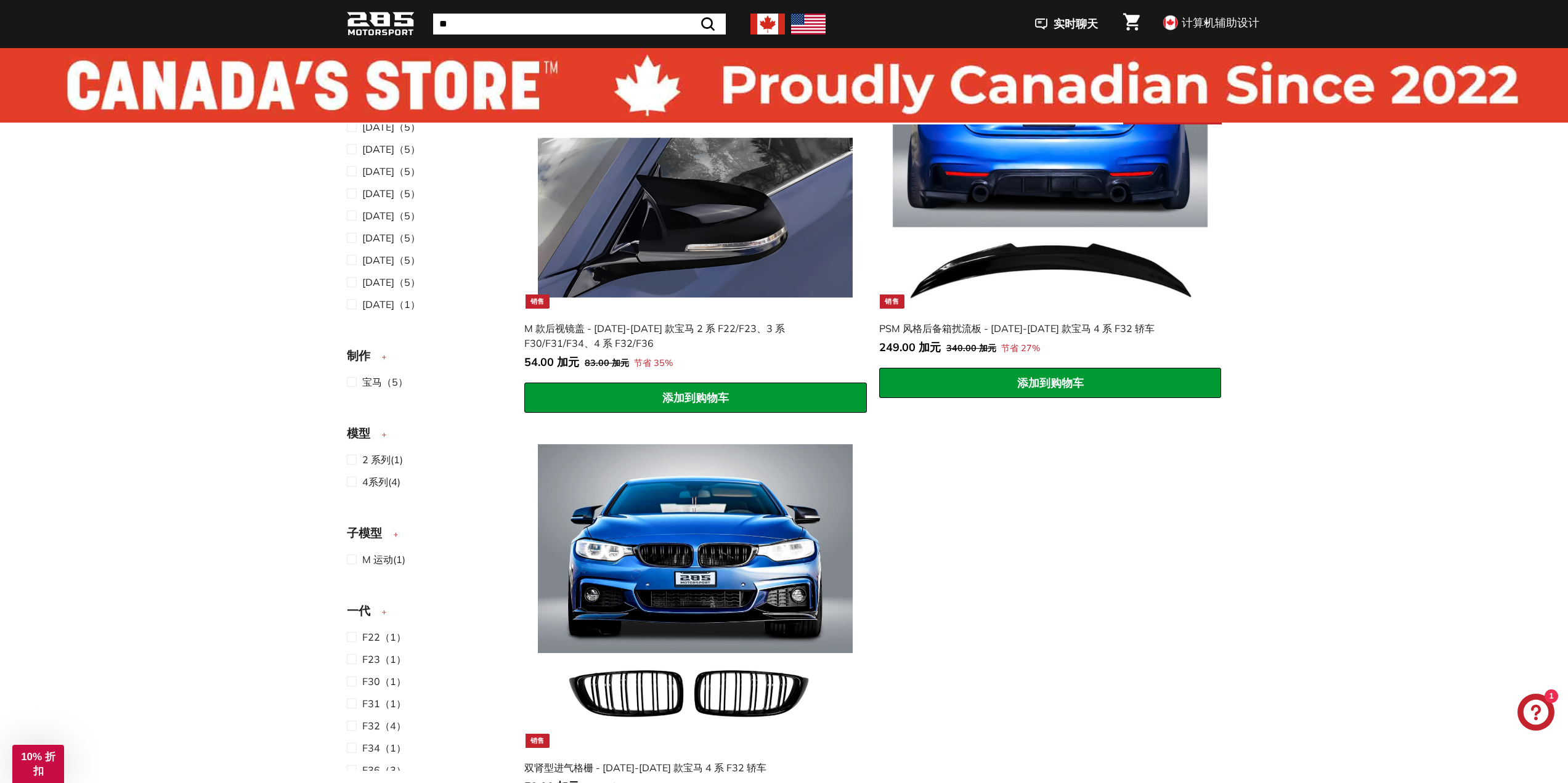
scroll to position [0, 0]
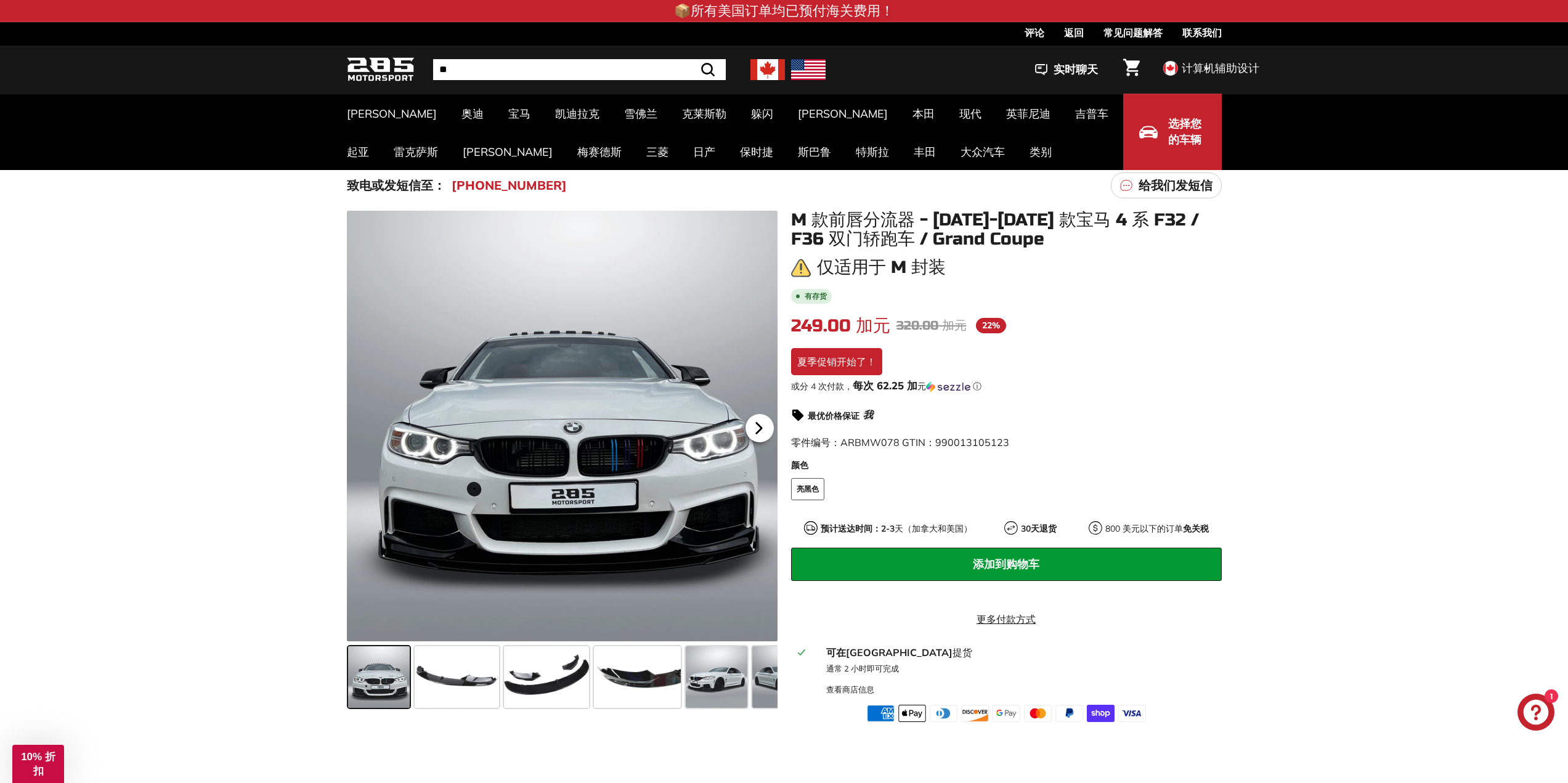
click at [763, 430] on icon at bounding box center [759, 428] width 28 height 28
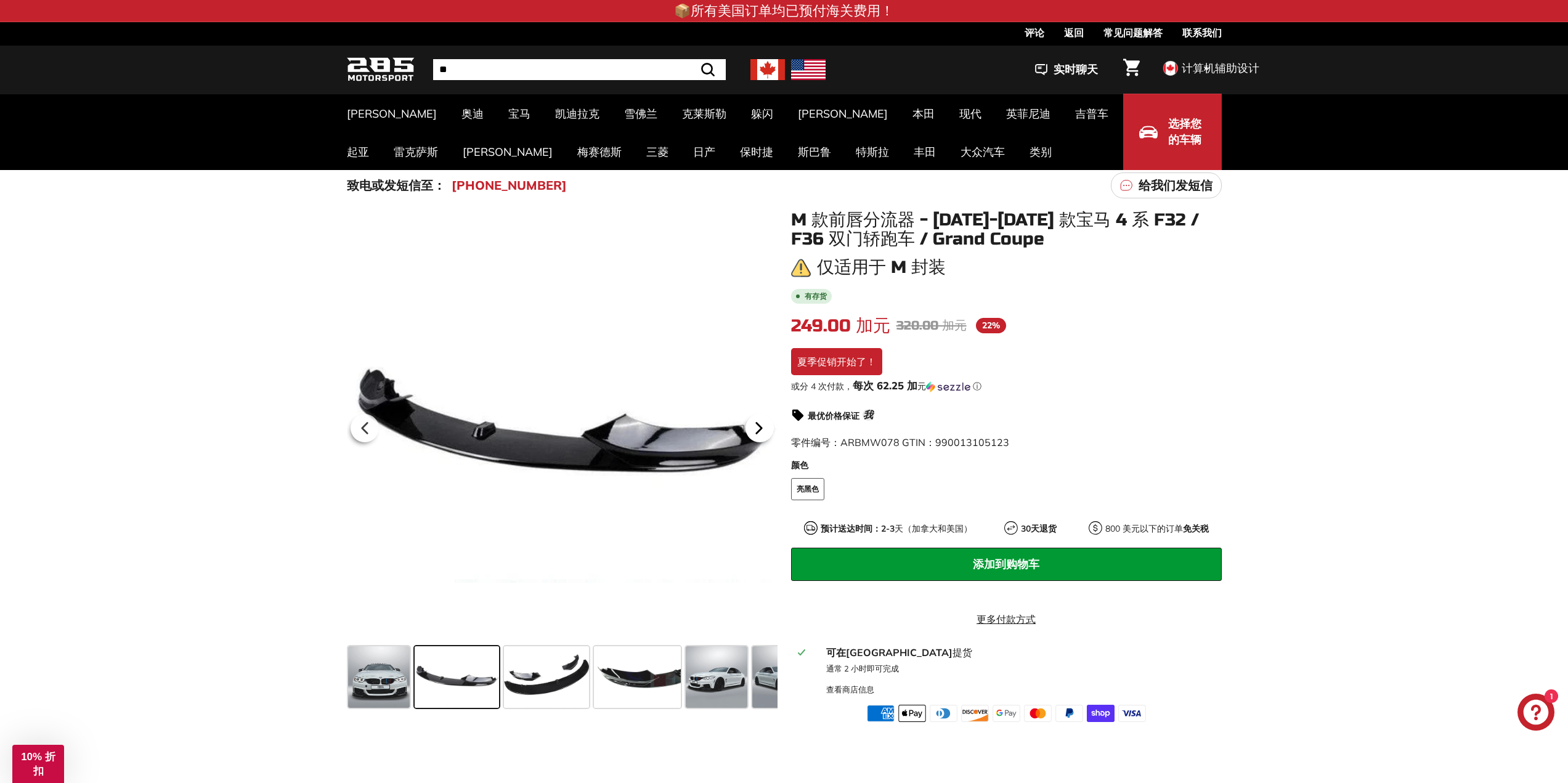
click at [763, 430] on icon at bounding box center [759, 428] width 28 height 28
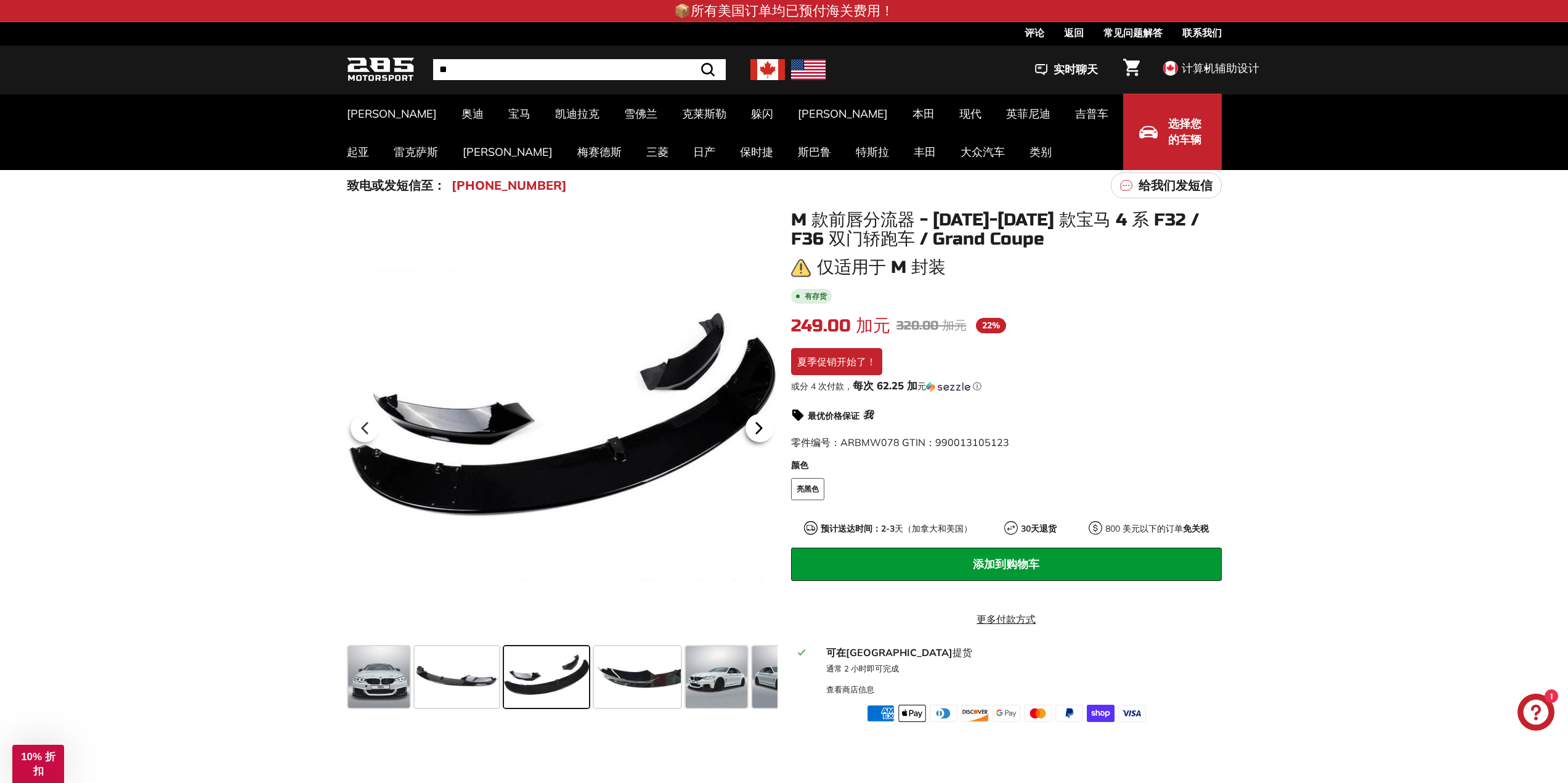
click at [763, 430] on icon at bounding box center [759, 428] width 28 height 28
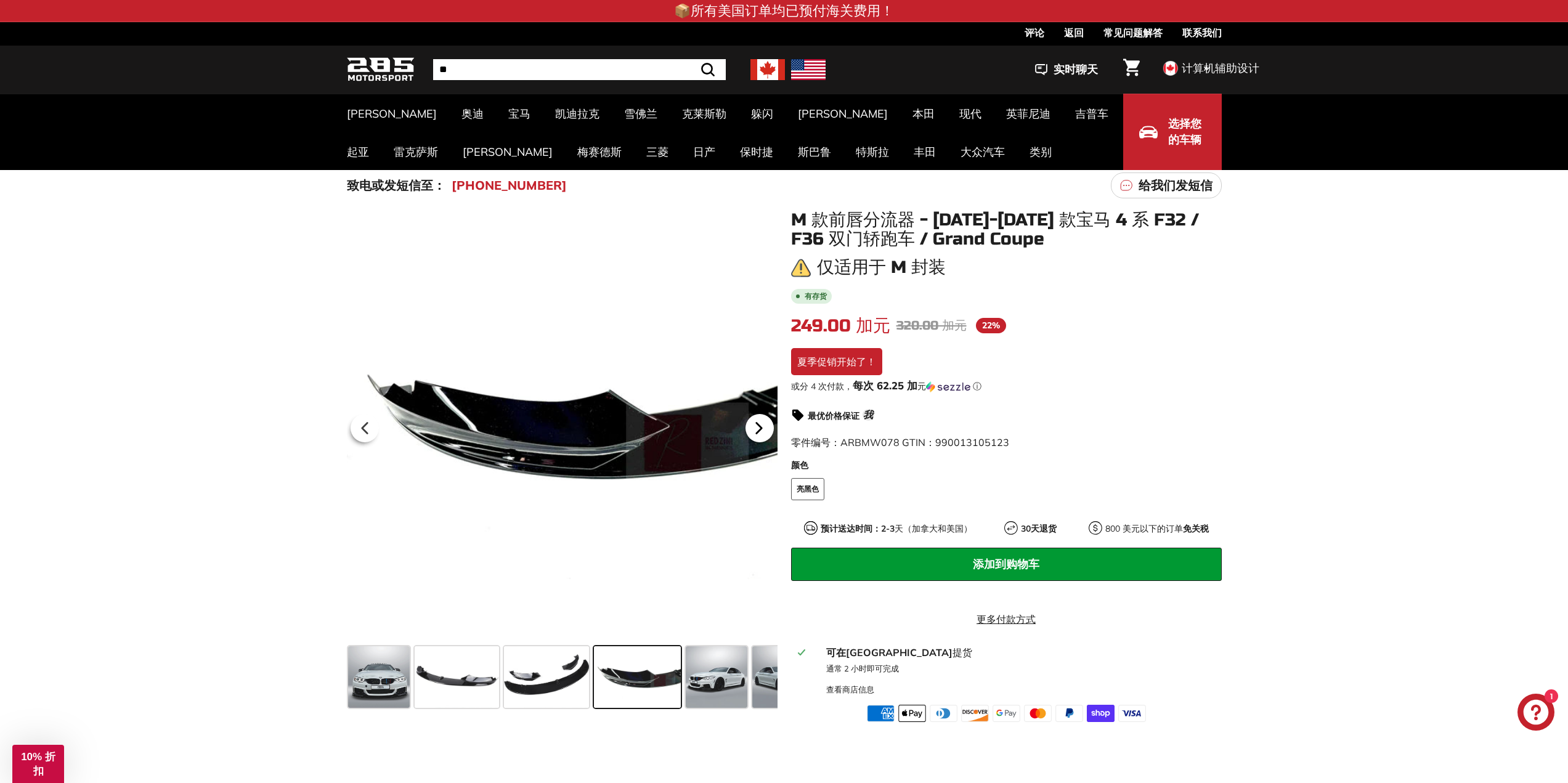
click at [763, 430] on icon at bounding box center [759, 428] width 28 height 28
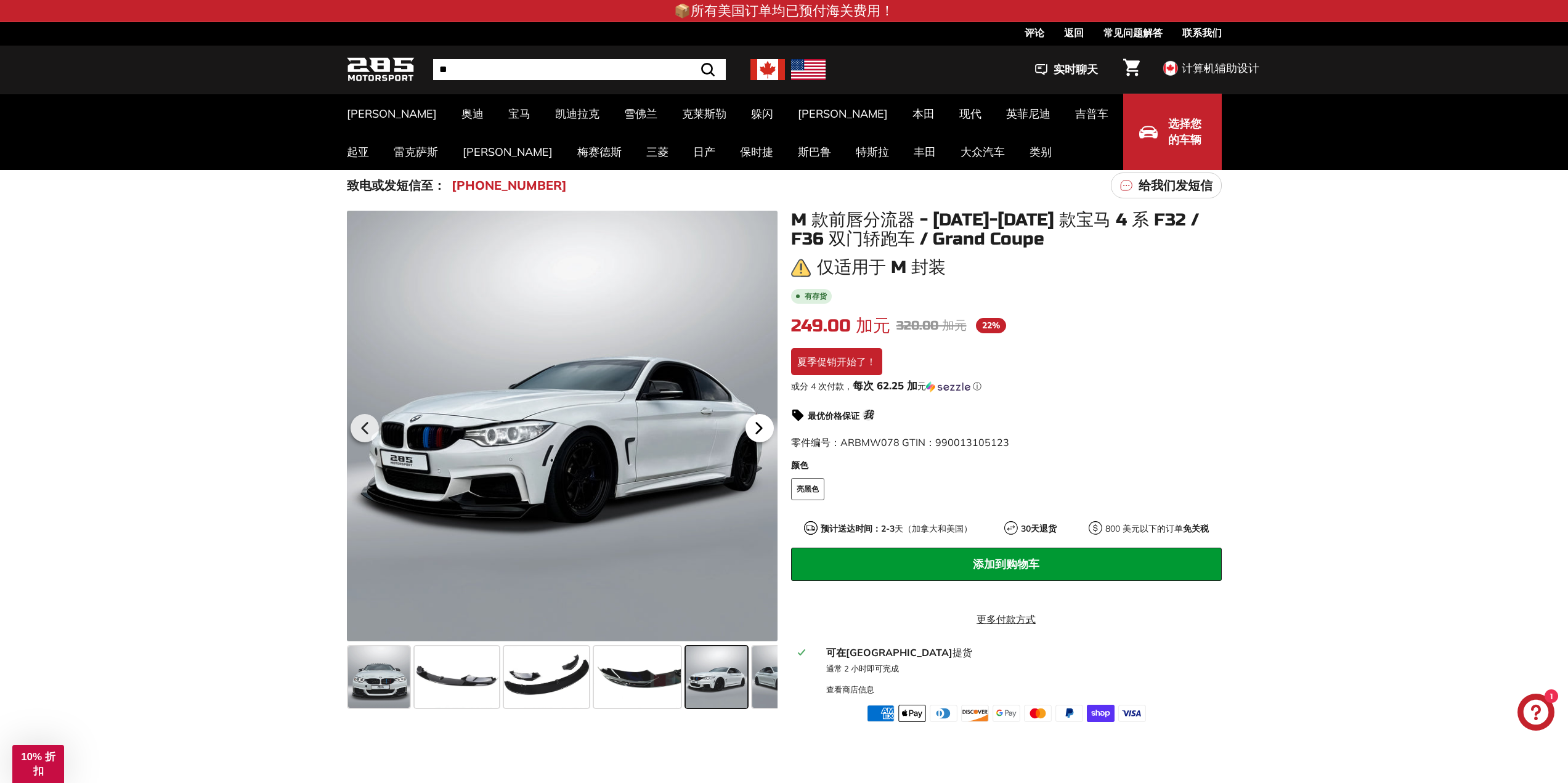
click at [763, 430] on icon at bounding box center [759, 428] width 28 height 28
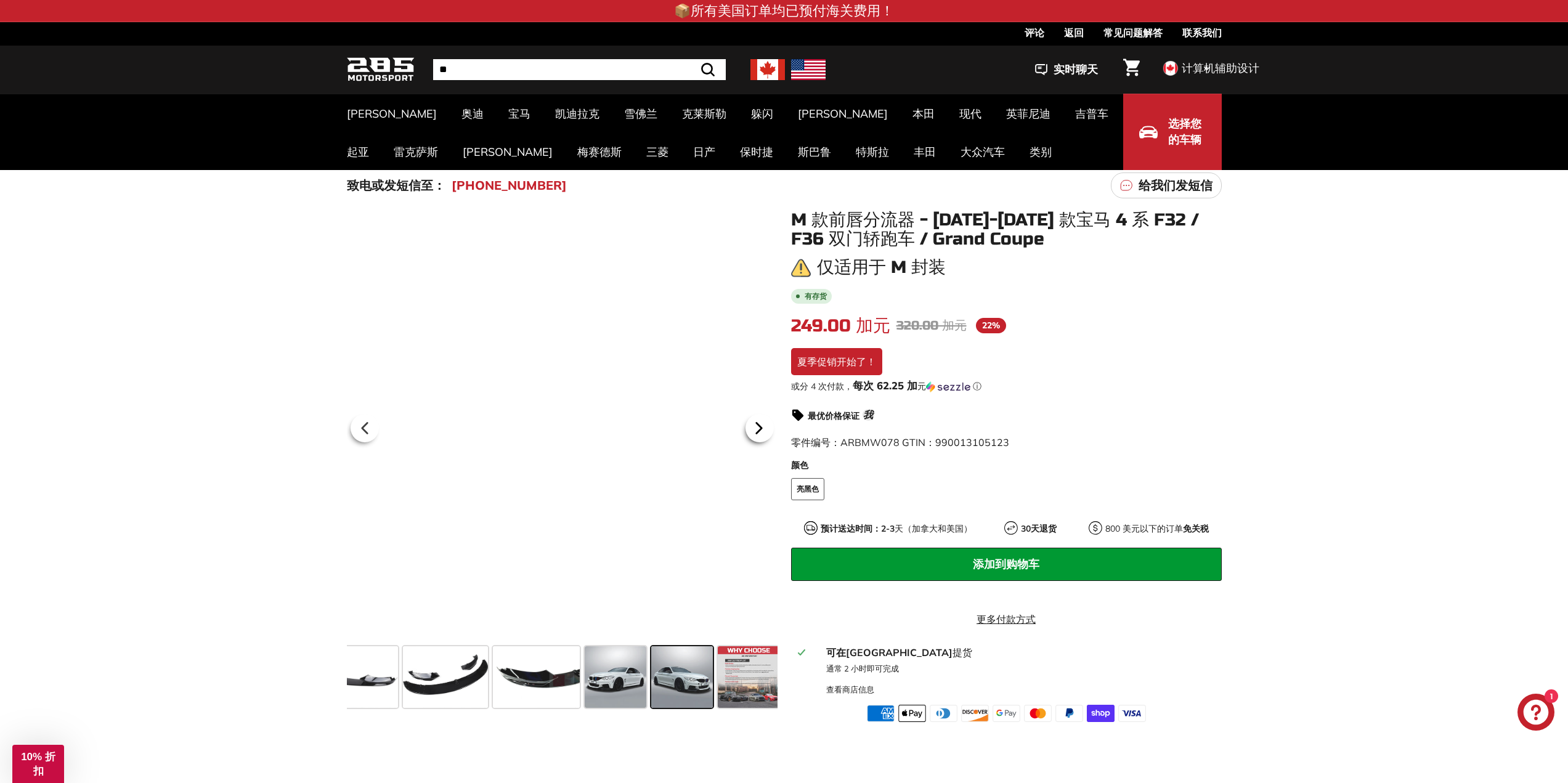
scroll to position [0, 105]
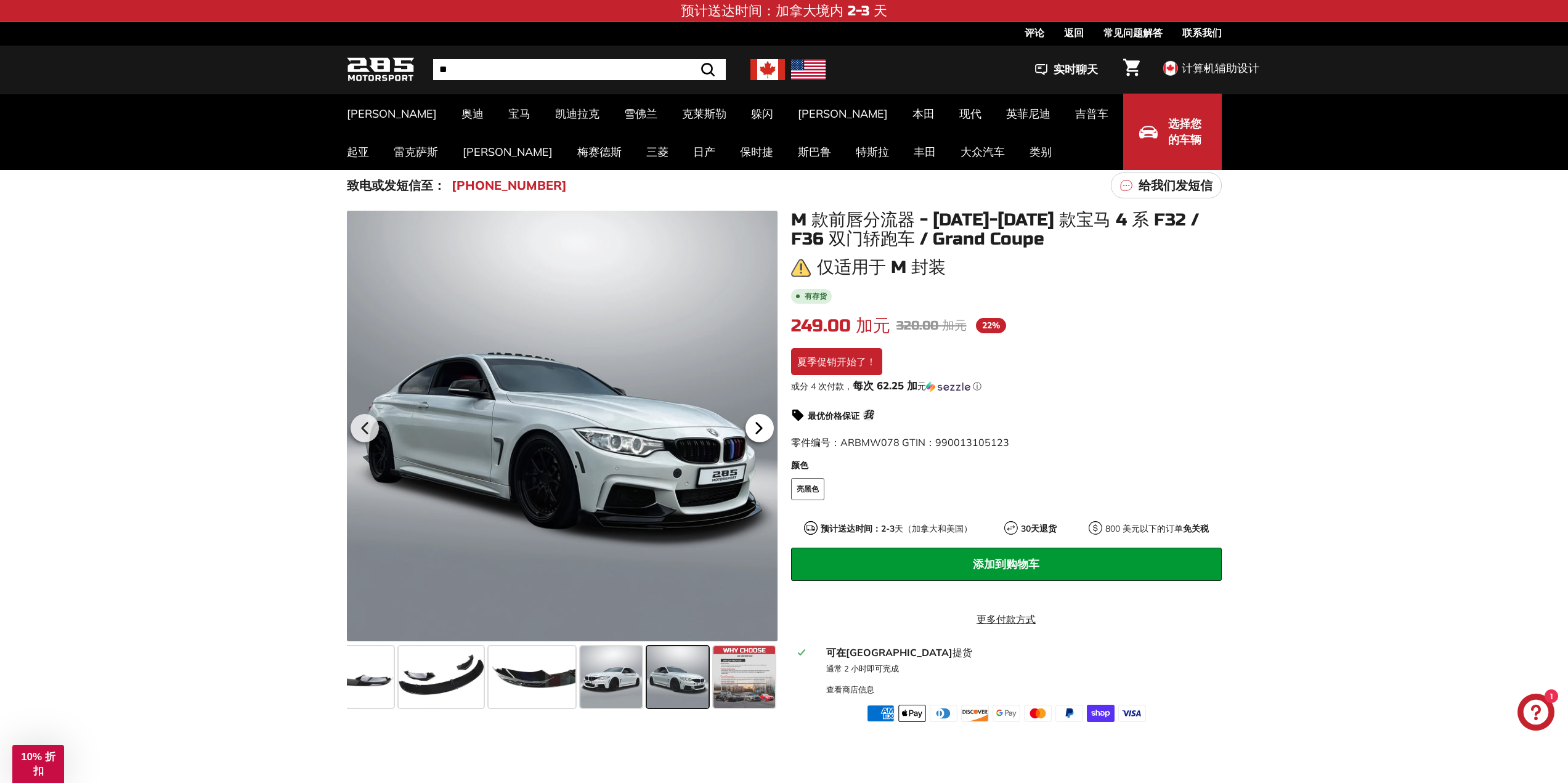
click at [763, 430] on icon at bounding box center [759, 428] width 28 height 28
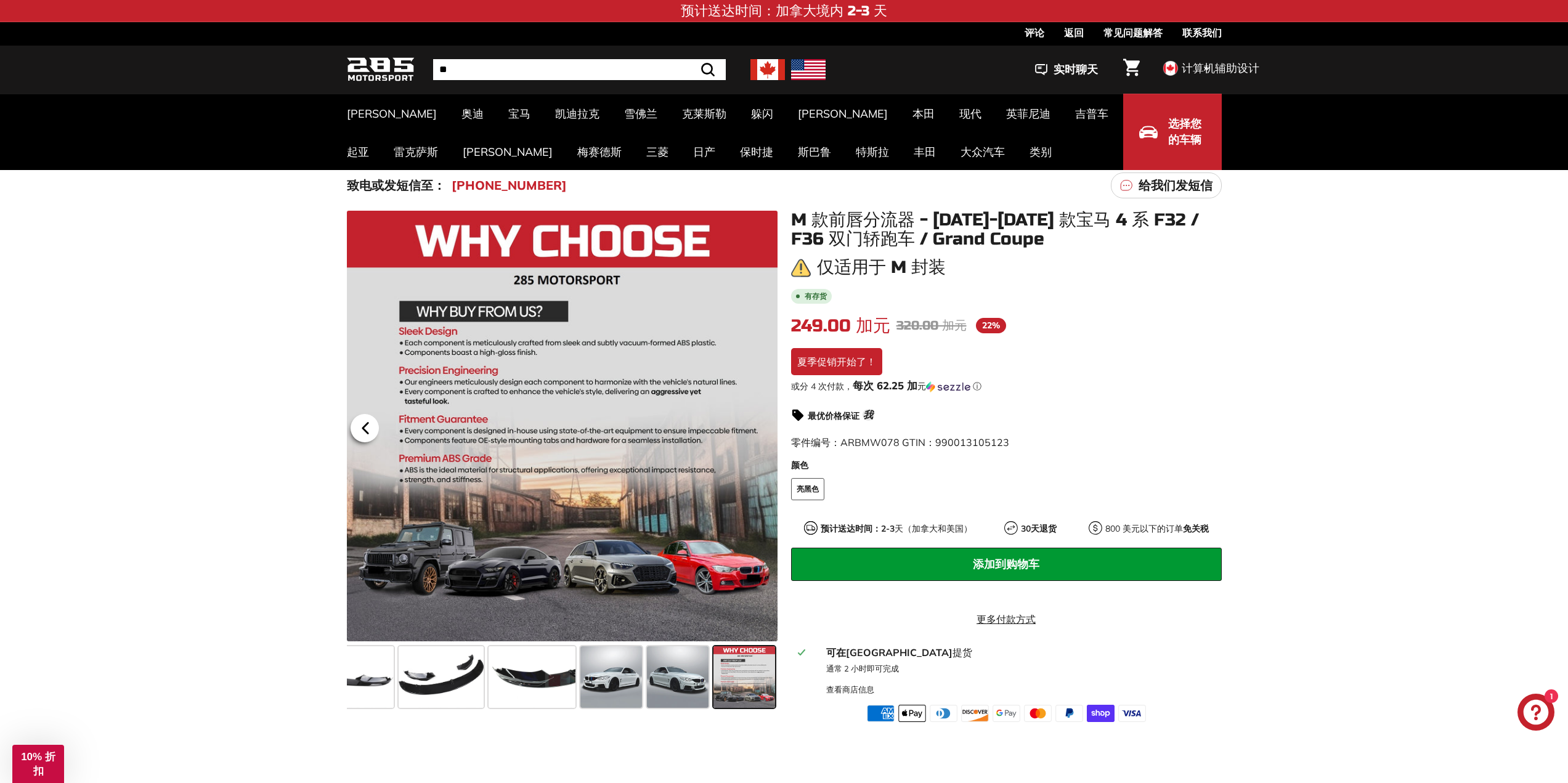
click at [353, 424] on icon at bounding box center [365, 428] width 28 height 28
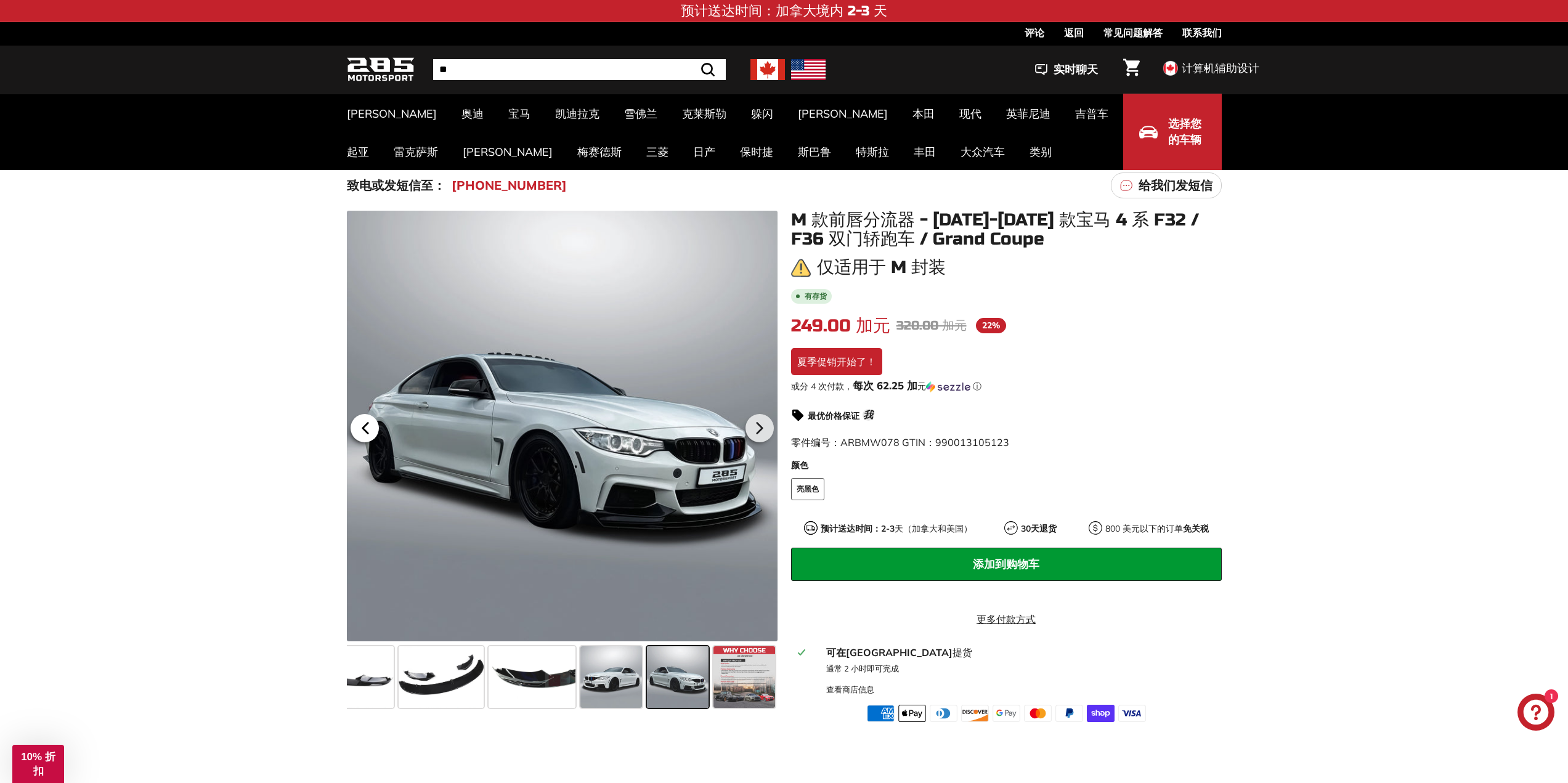
click at [353, 424] on icon at bounding box center [365, 428] width 28 height 28
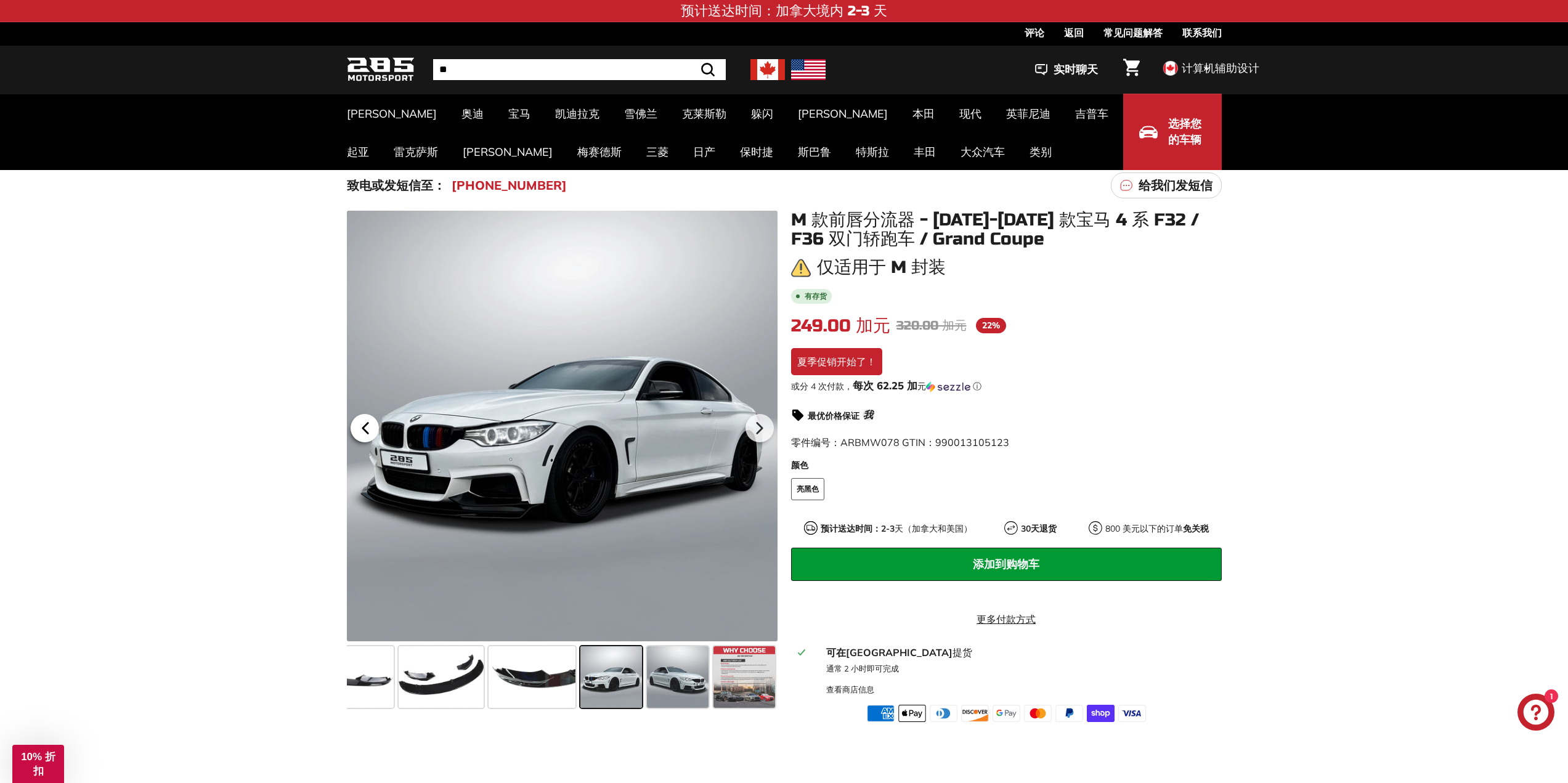
click at [353, 424] on icon at bounding box center [365, 428] width 28 height 28
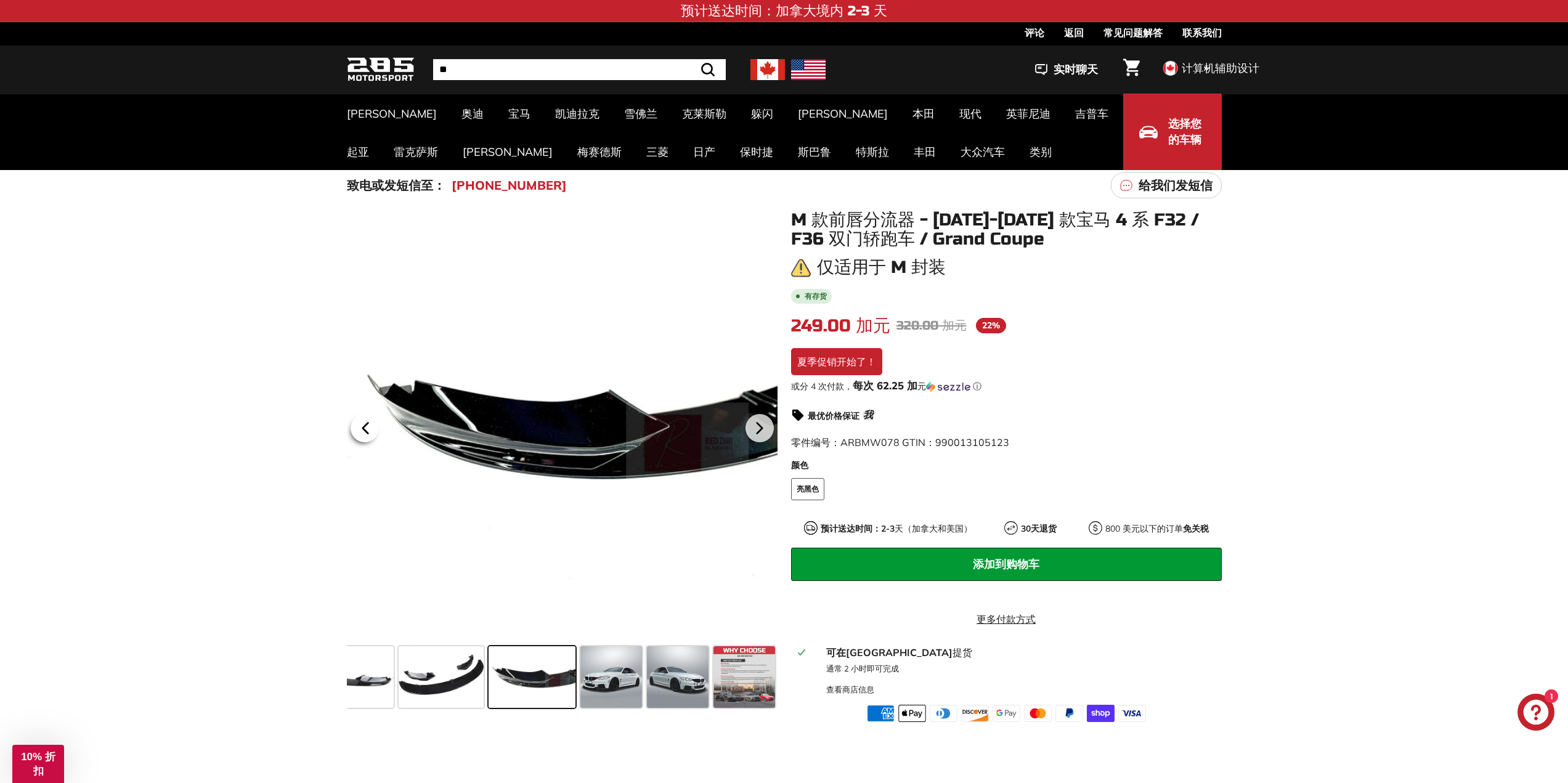
click at [353, 424] on icon at bounding box center [365, 428] width 28 height 28
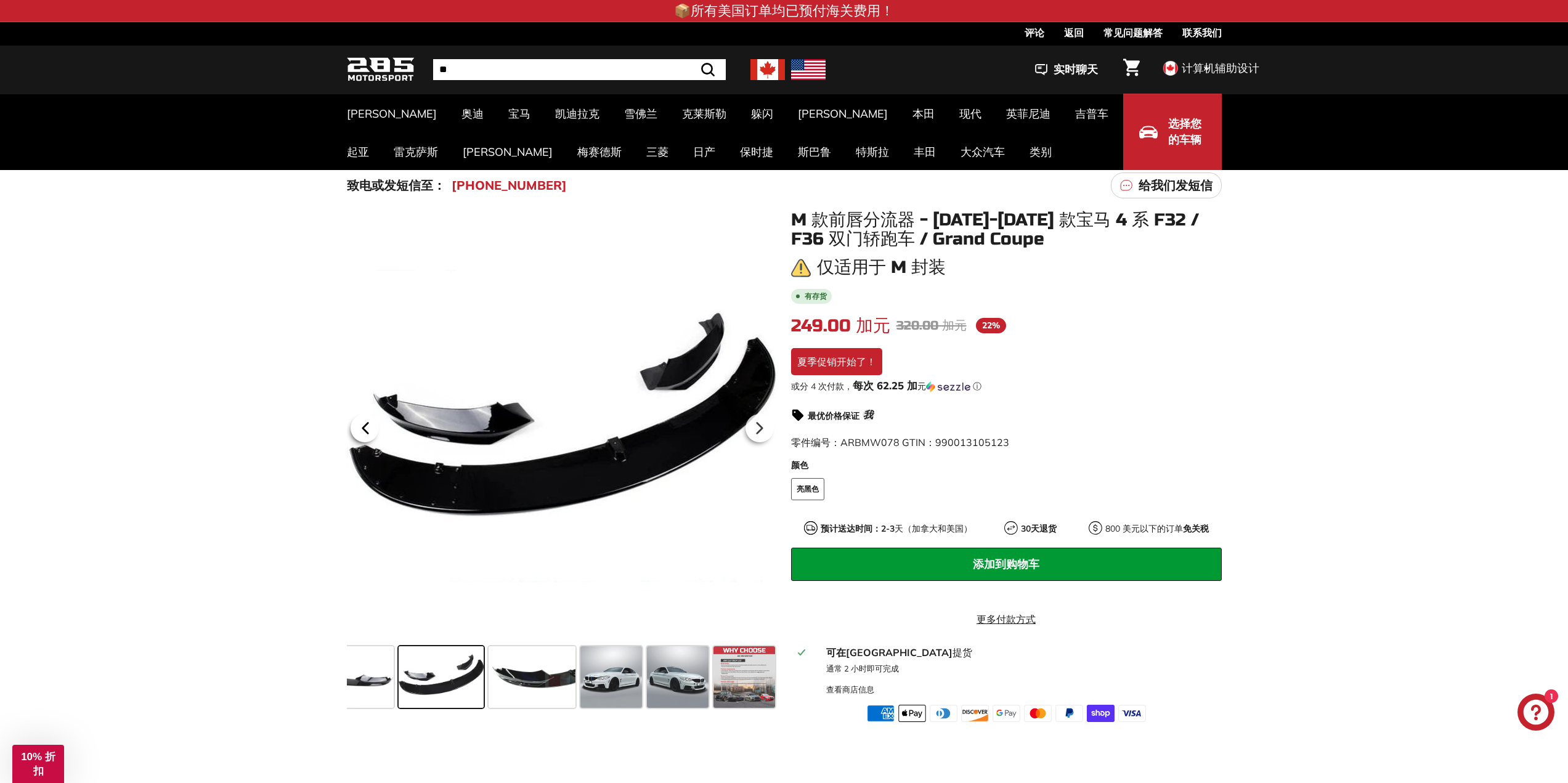
click at [353, 424] on icon at bounding box center [365, 428] width 28 height 28
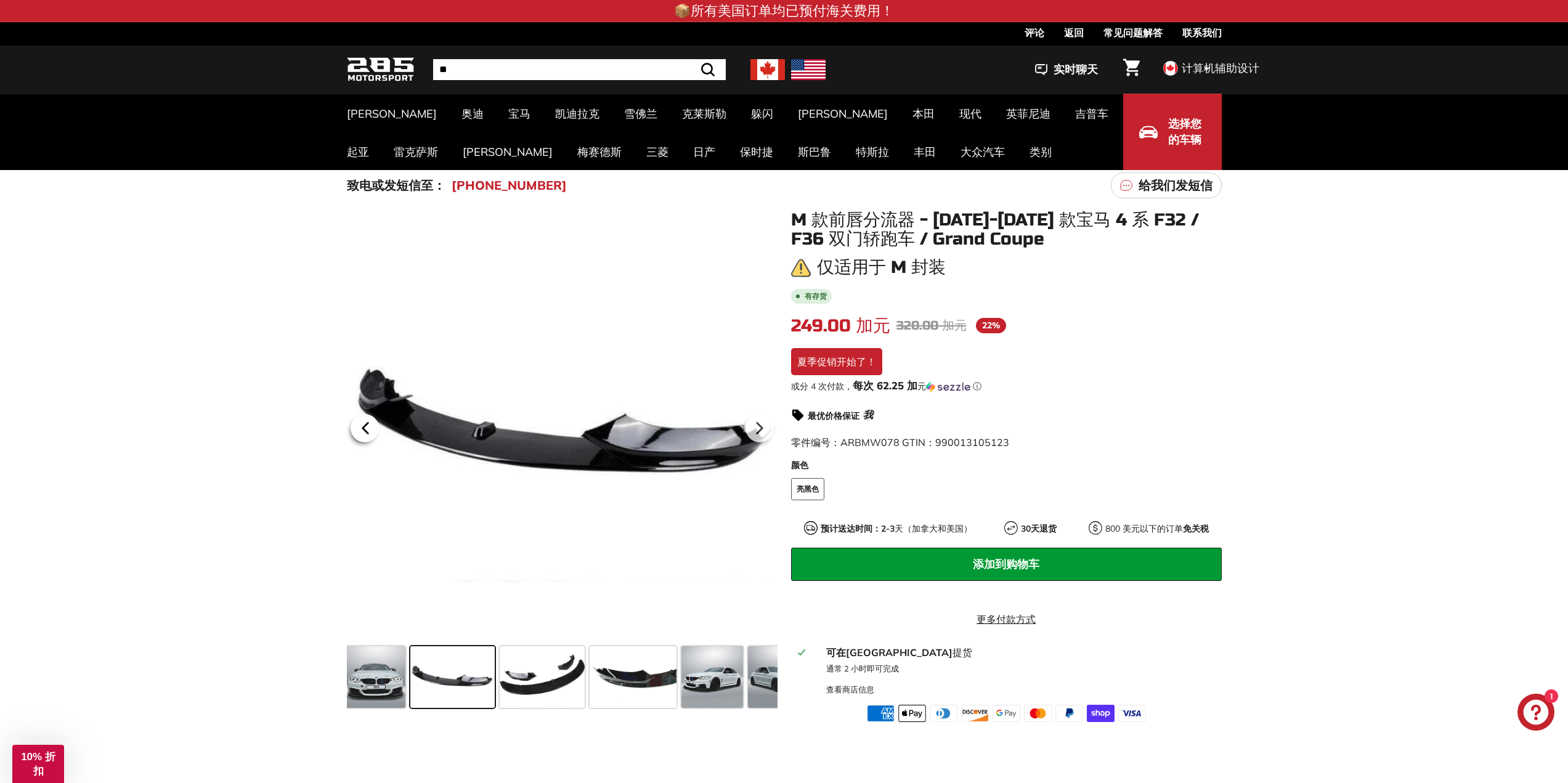
scroll to position [0, 0]
click at [353, 424] on icon at bounding box center [365, 428] width 28 height 28
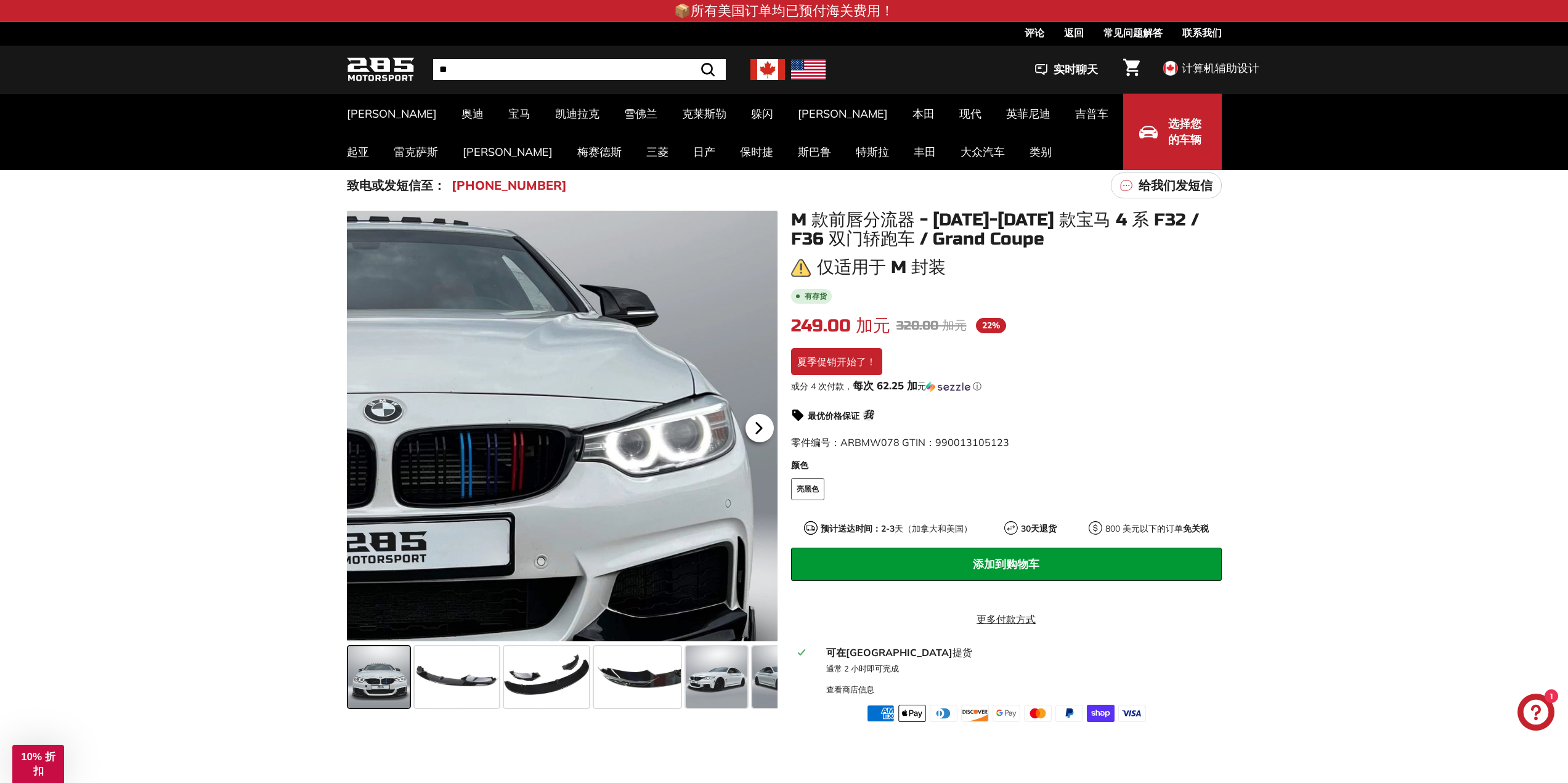
click at [760, 430] on icon at bounding box center [758, 428] width 5 height 10
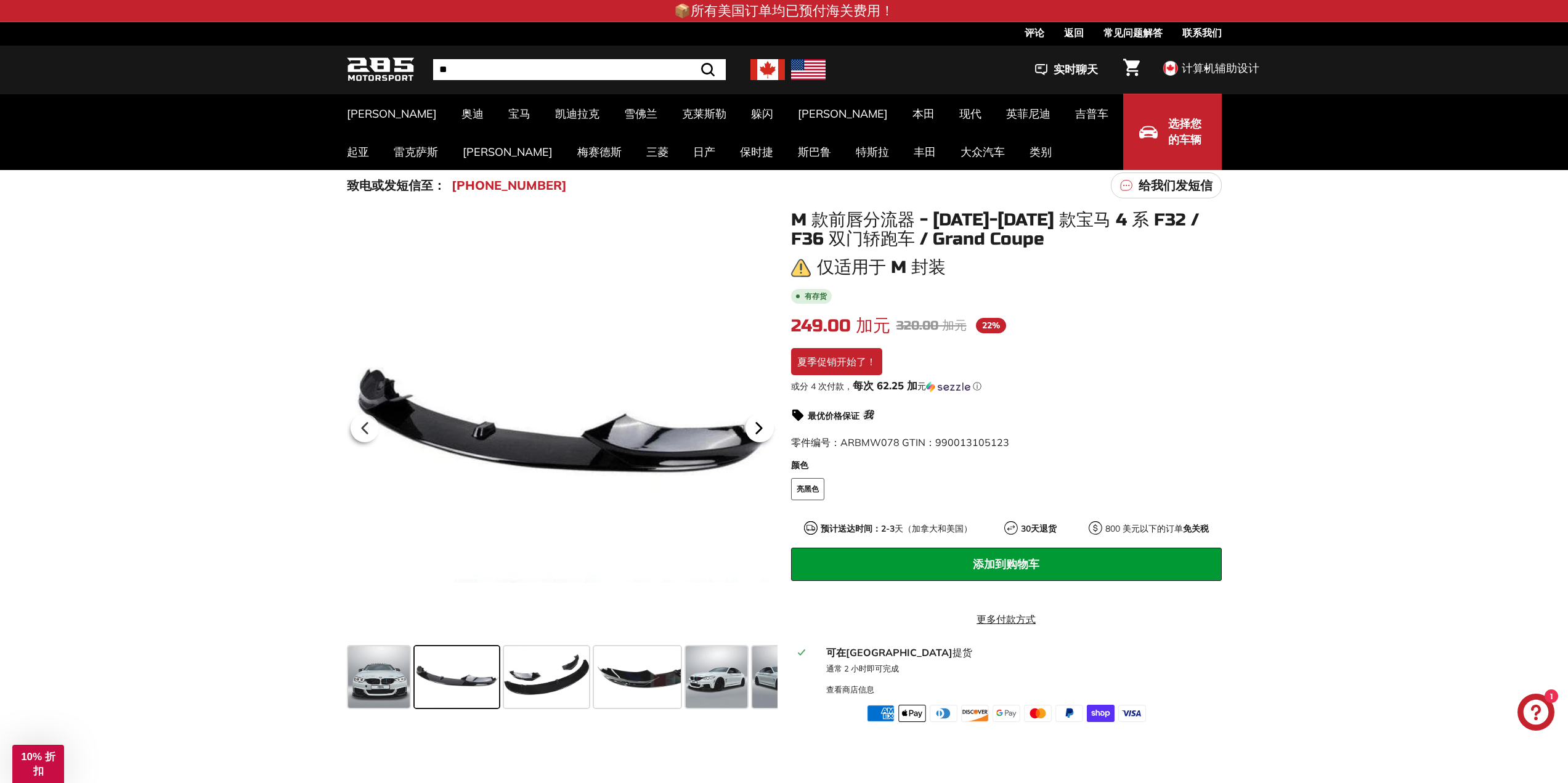
click at [760, 430] on icon at bounding box center [758, 428] width 5 height 10
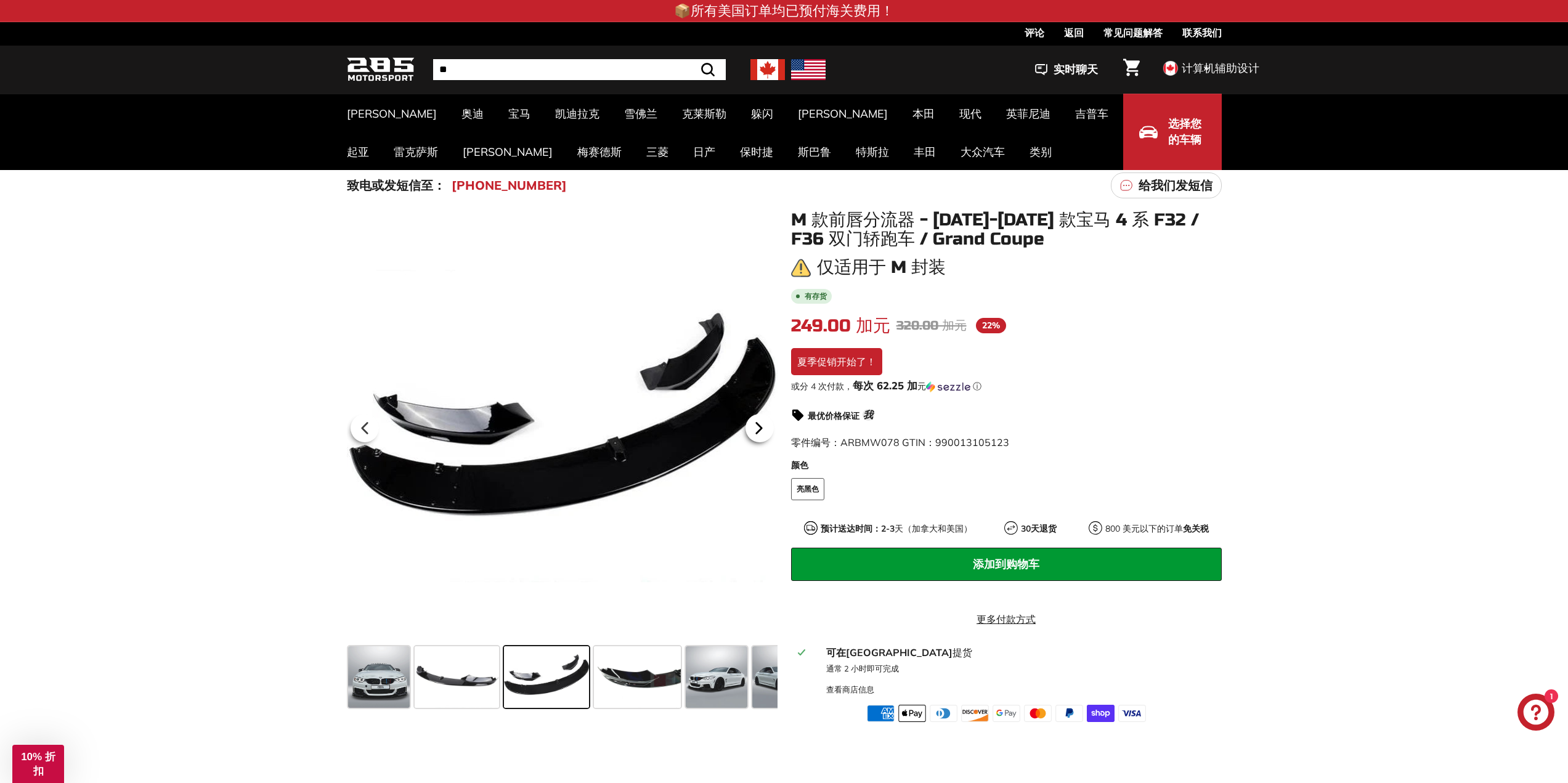
click at [760, 430] on icon at bounding box center [758, 428] width 5 height 10
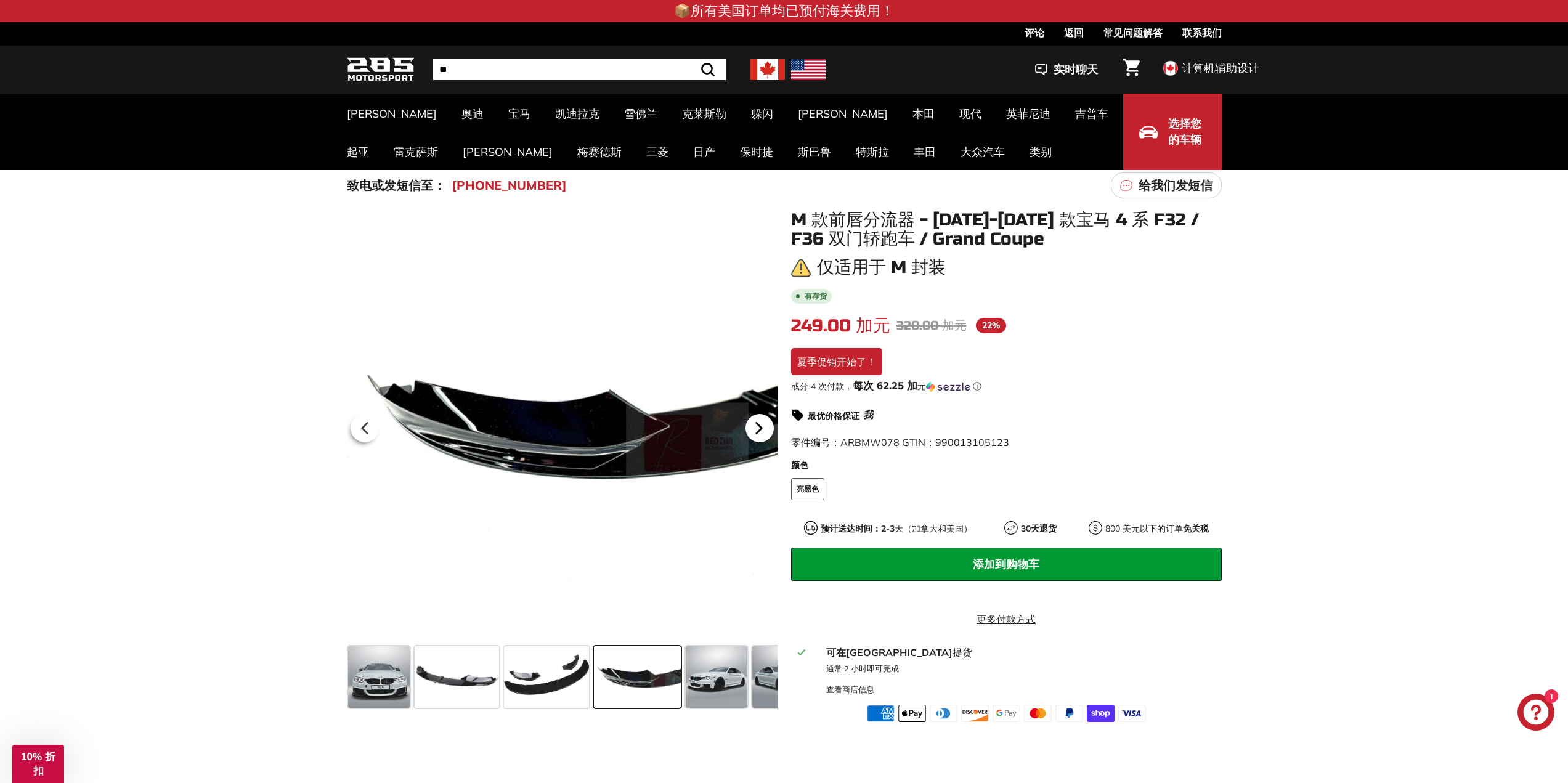
click at [760, 430] on icon at bounding box center [758, 428] width 5 height 10
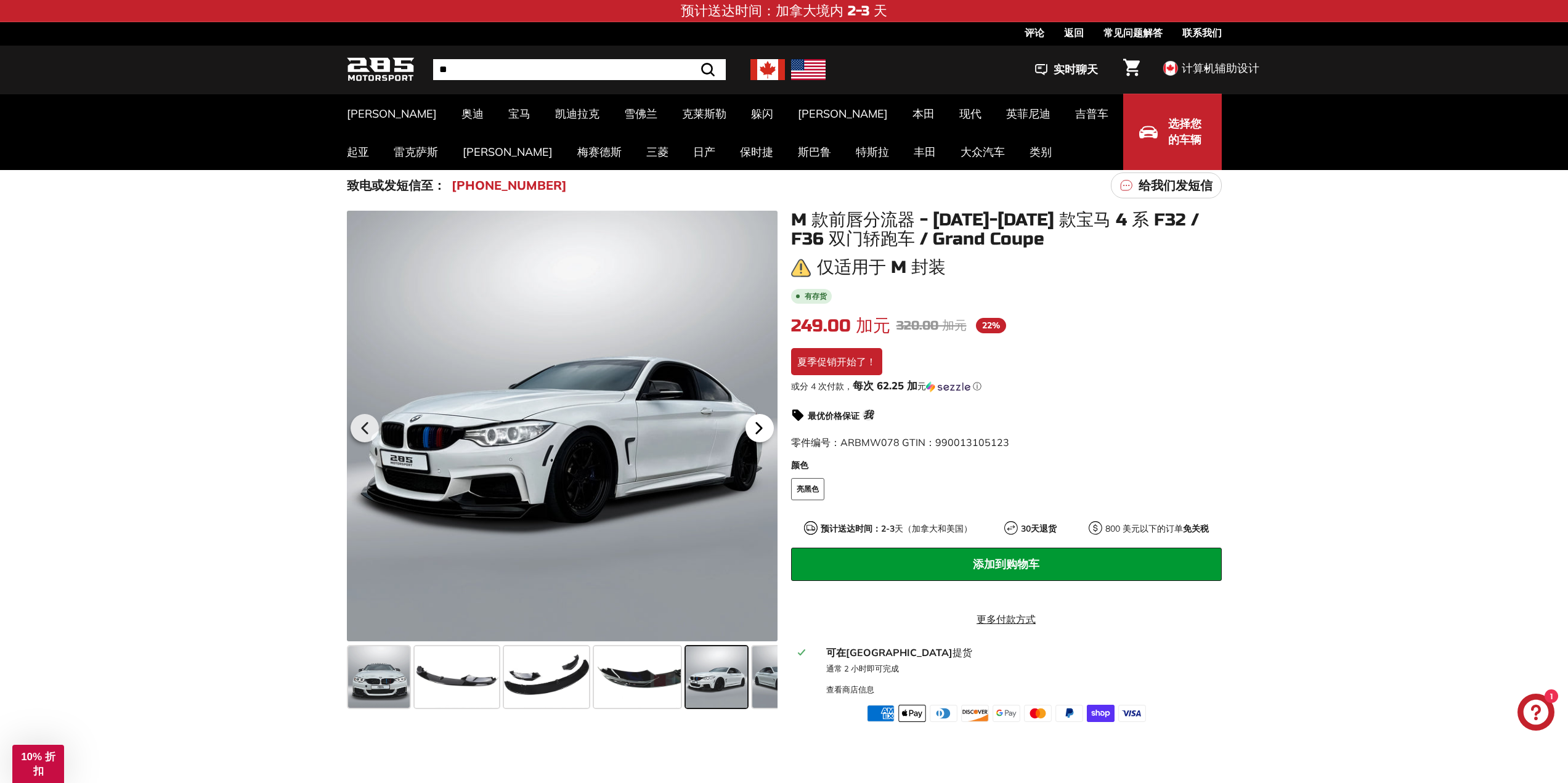
click at [764, 434] on icon at bounding box center [759, 428] width 28 height 28
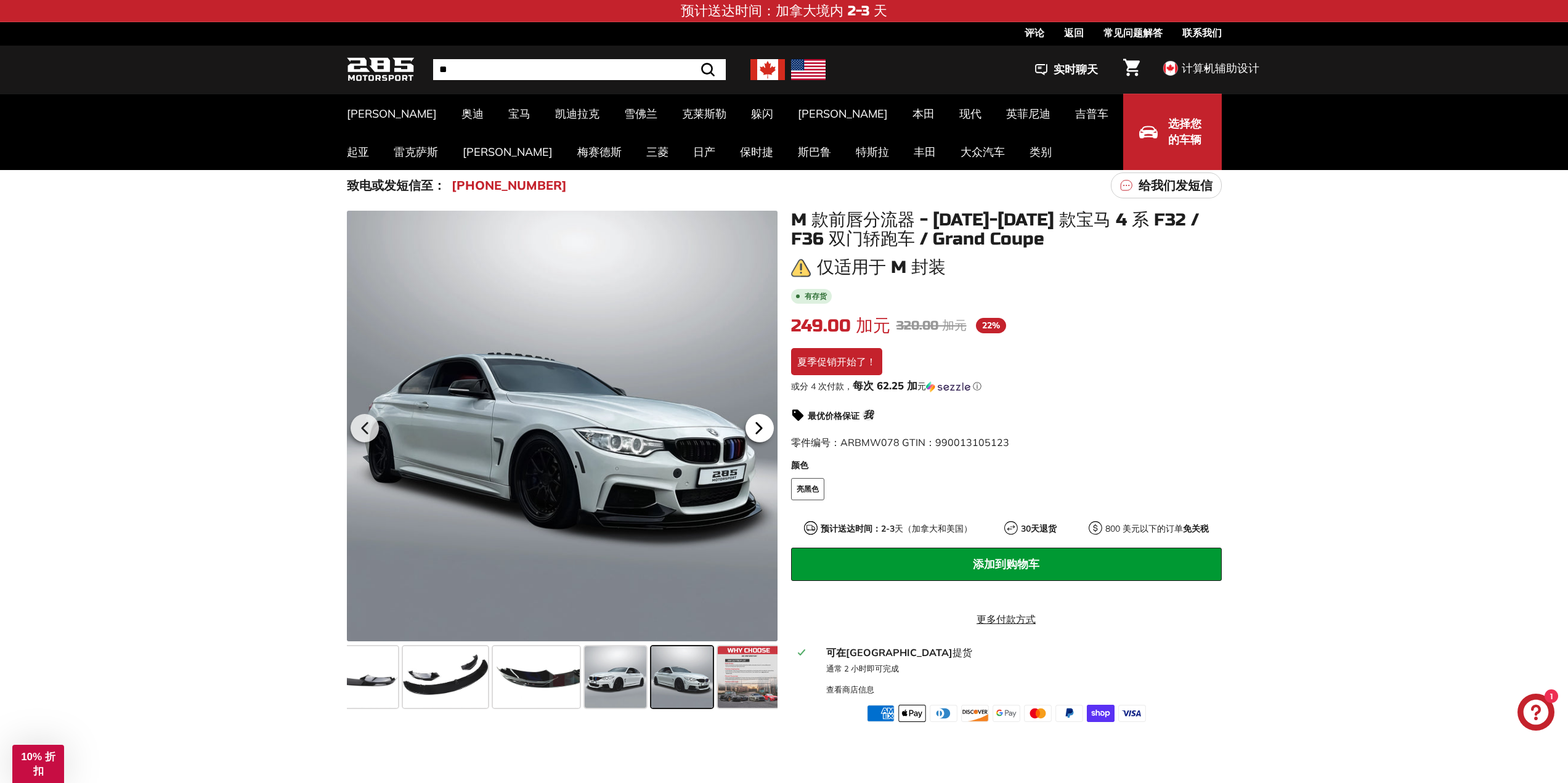
scroll to position [0, 105]
click at [763, 434] on icon at bounding box center [759, 428] width 28 height 28
